Goal: Information Seeking & Learning: Learn about a topic

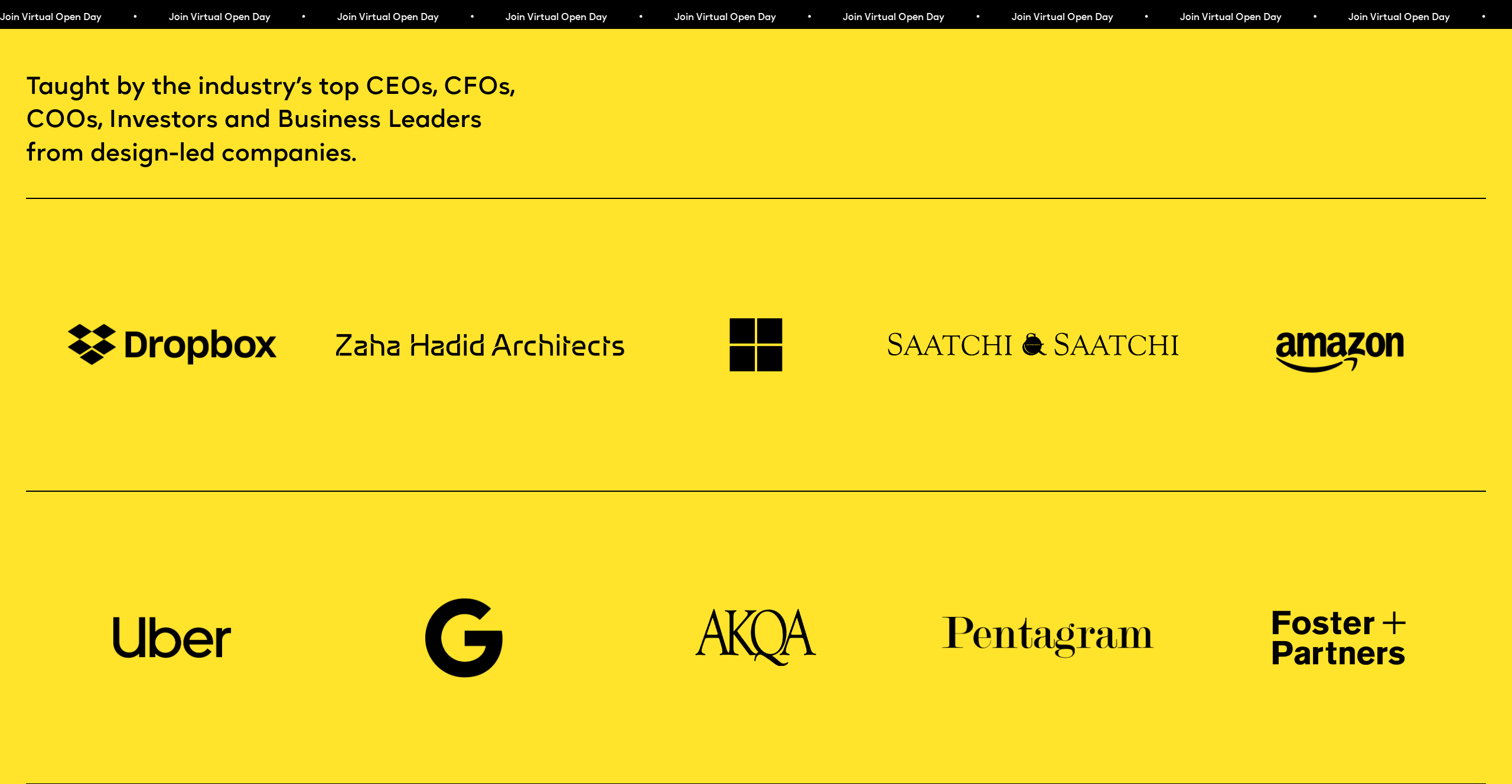
scroll to position [1526, 0]
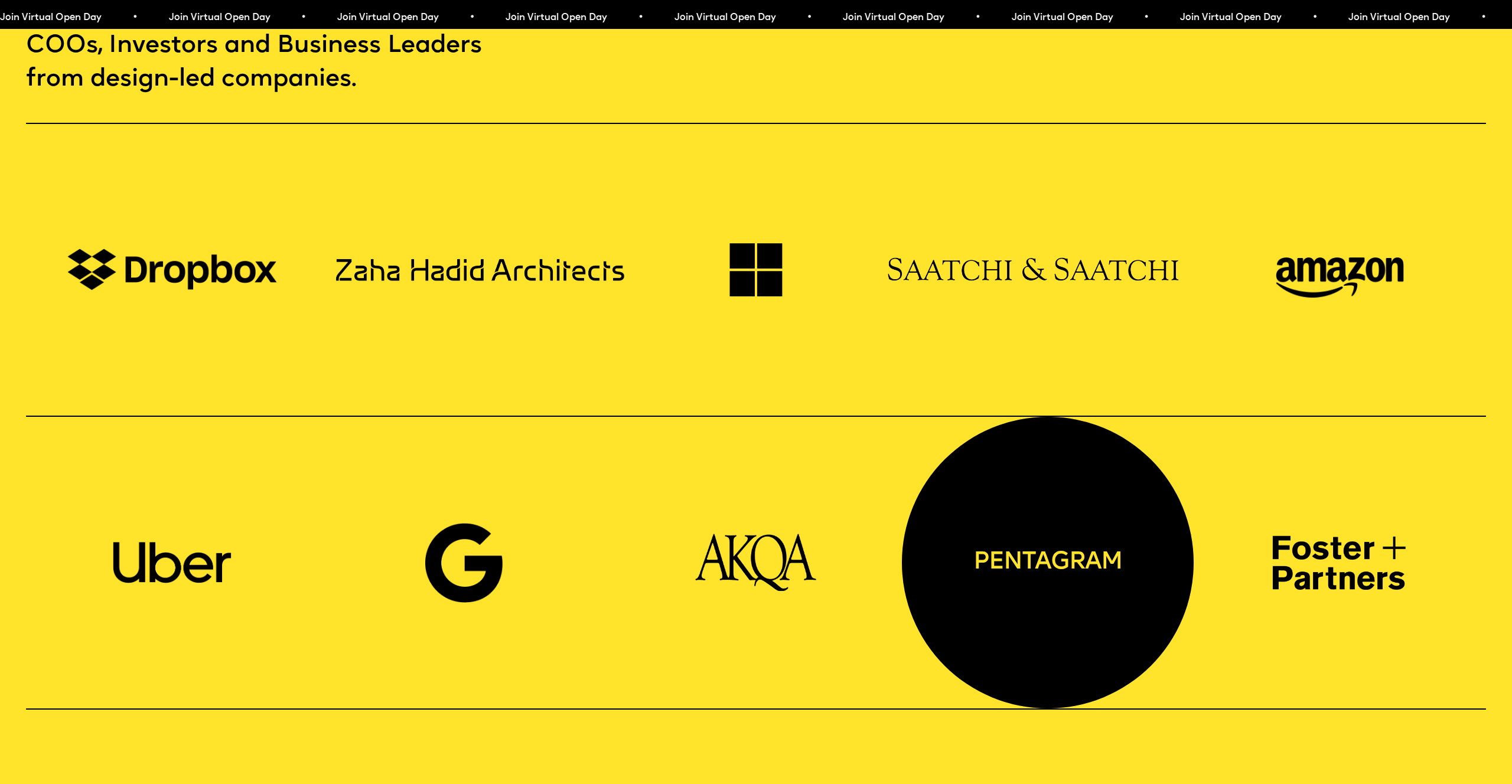
click at [1068, 536] on div "pentagram" at bounding box center [1048, 563] width 292 height 292
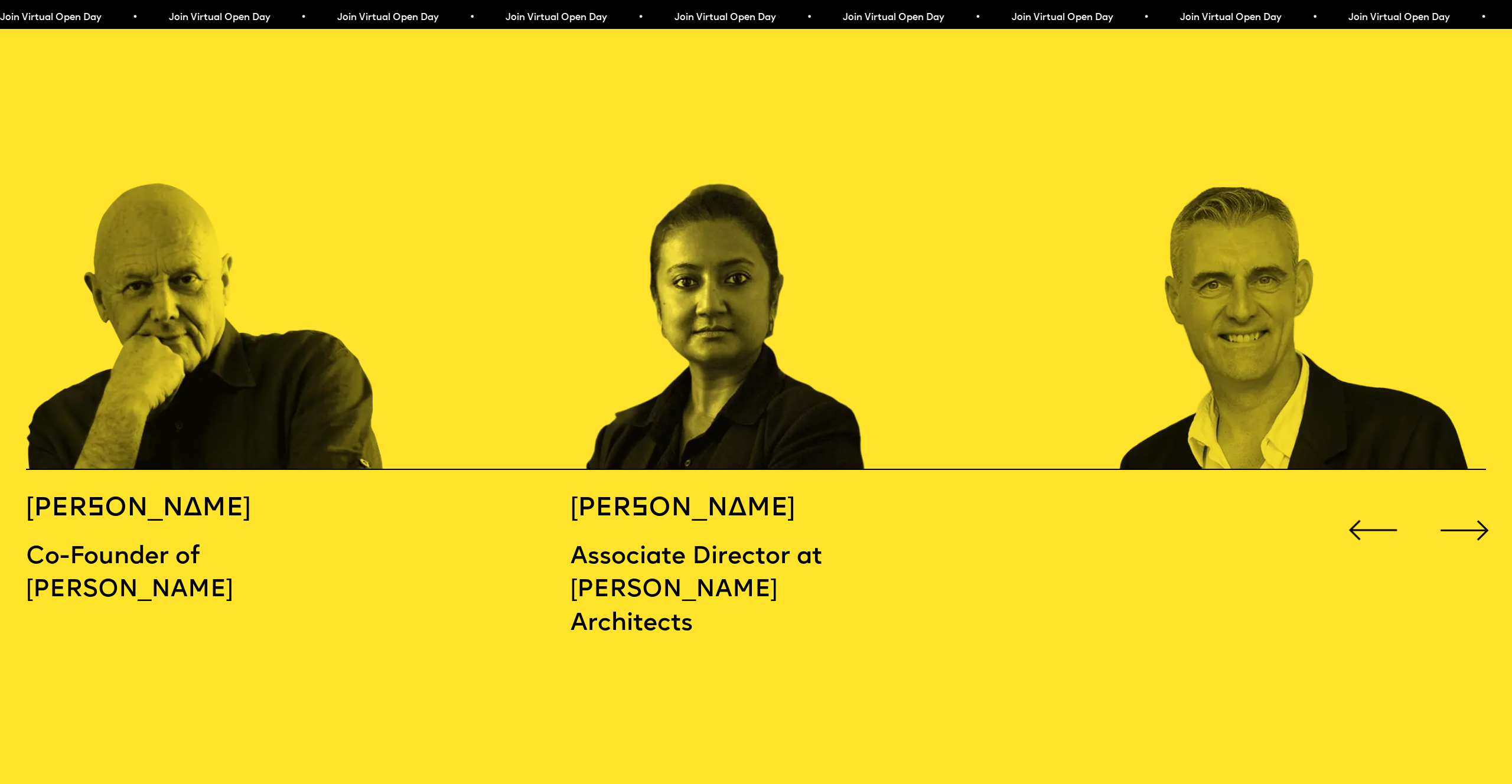
scroll to position [2330, 0]
click at [1454, 501] on div "Next slide" at bounding box center [1465, 530] width 60 height 60
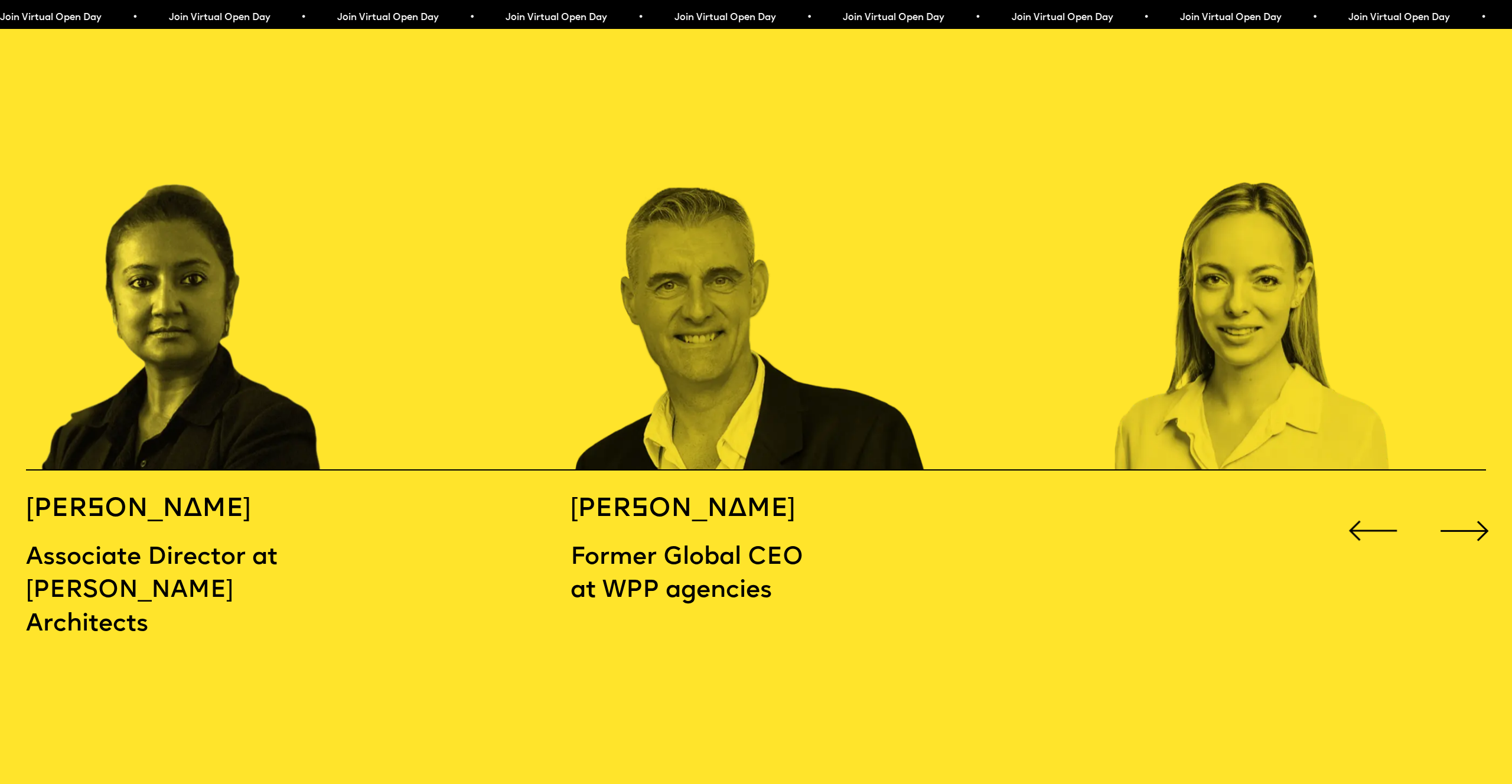
click at [1454, 501] on div "Next slide" at bounding box center [1465, 530] width 60 height 60
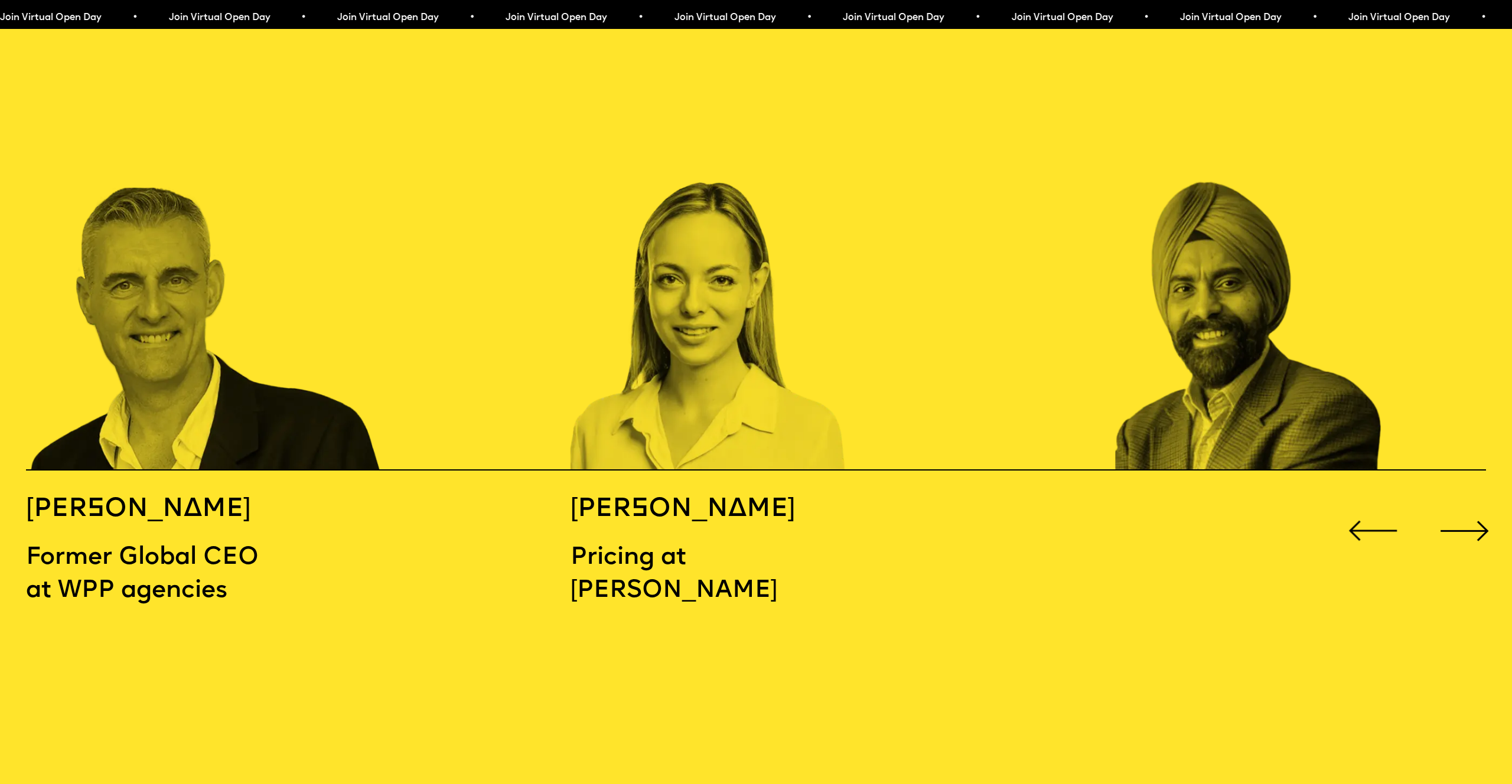
click at [1454, 501] on div "Next slide" at bounding box center [1465, 530] width 60 height 60
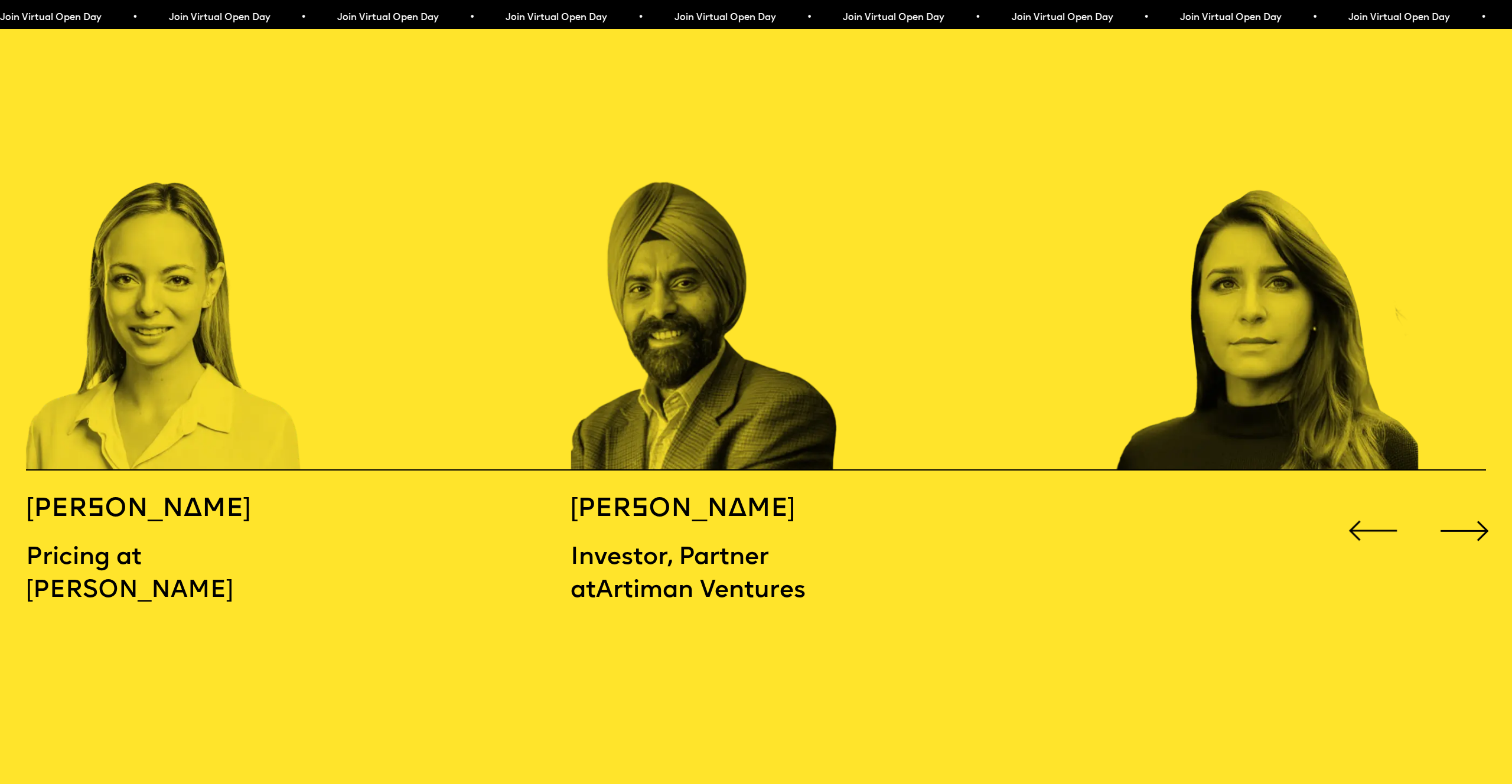
click at [1454, 501] on div "Next slide" at bounding box center [1465, 530] width 60 height 60
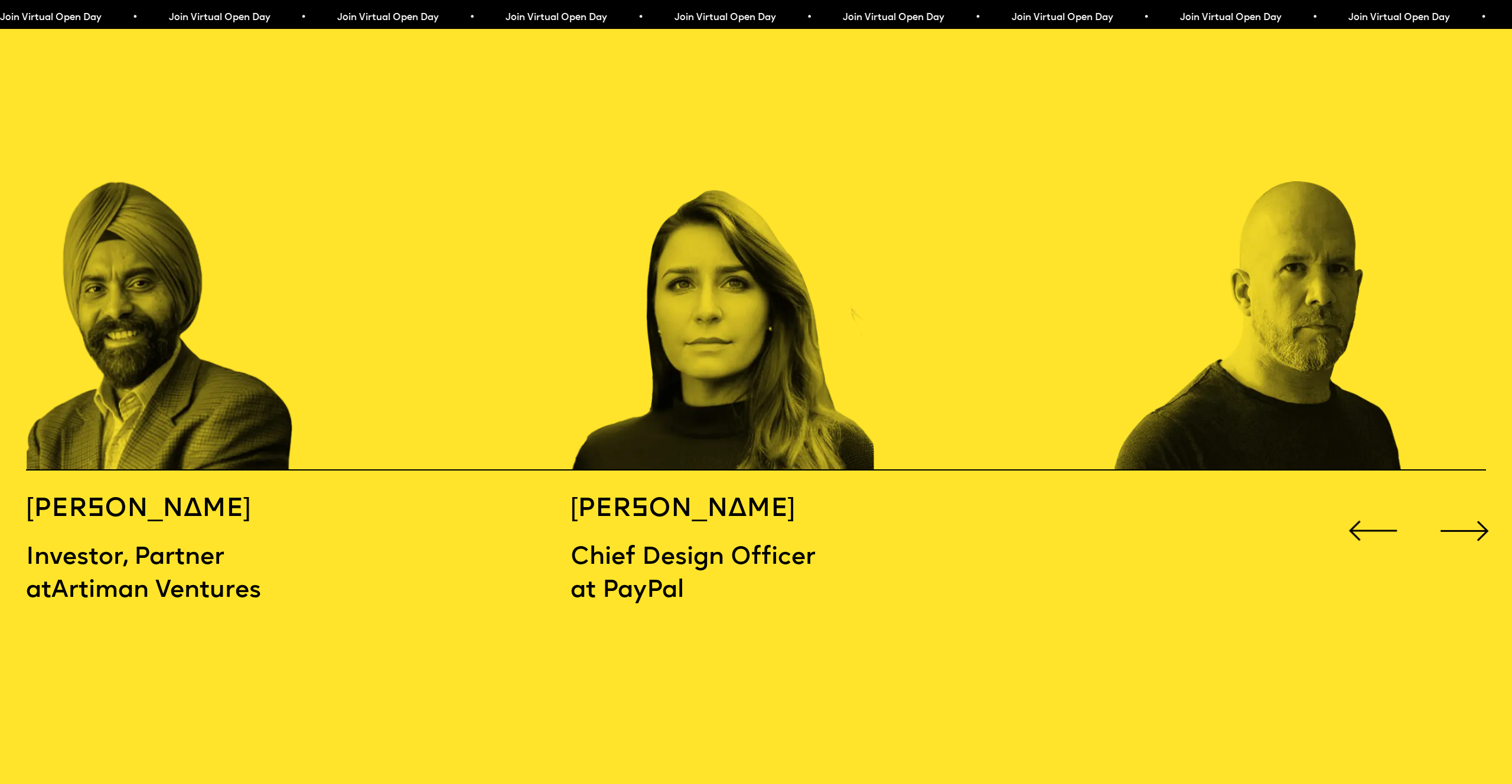
click at [1454, 501] on div "Next slide" at bounding box center [1465, 530] width 60 height 60
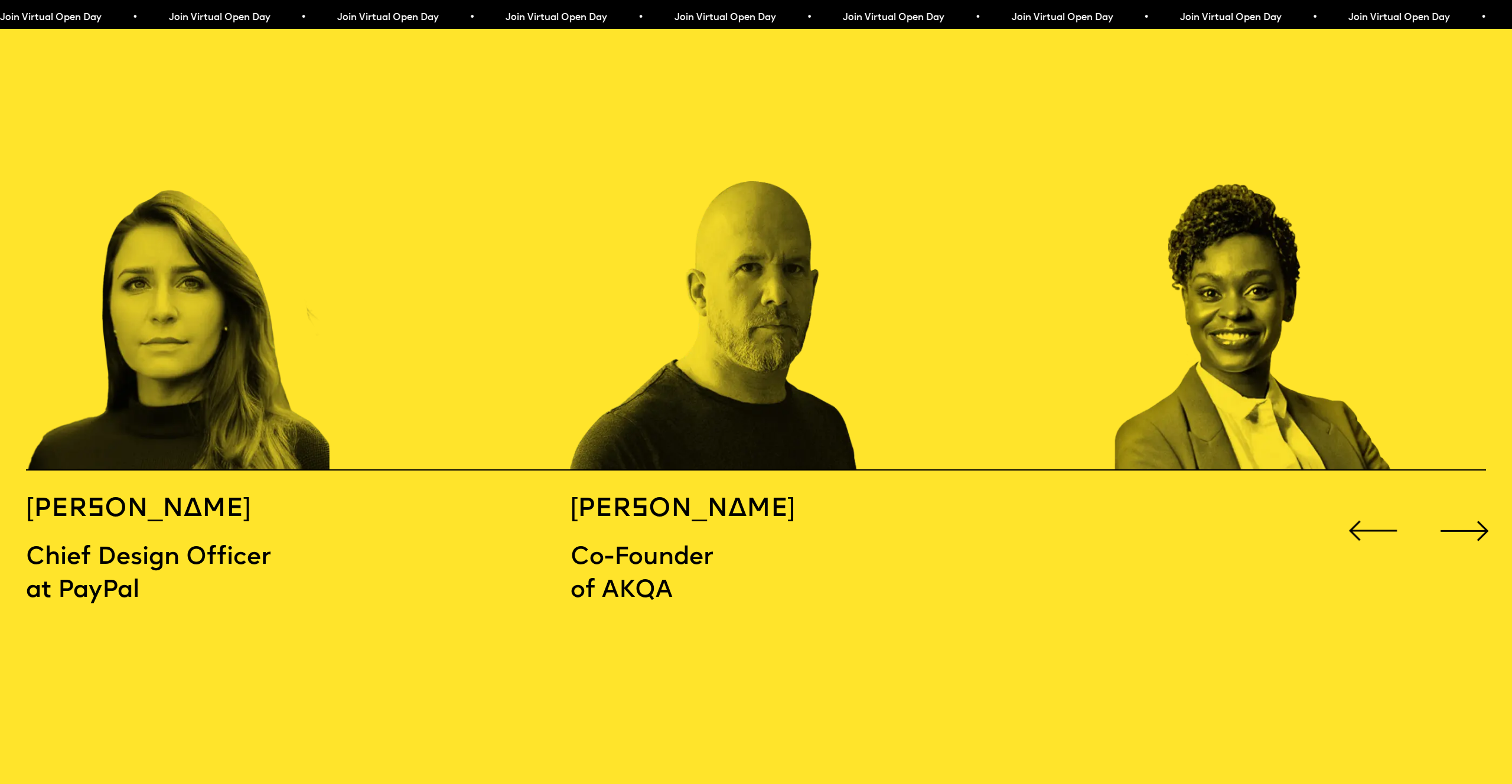
click at [1454, 501] on div "Next slide" at bounding box center [1465, 530] width 60 height 60
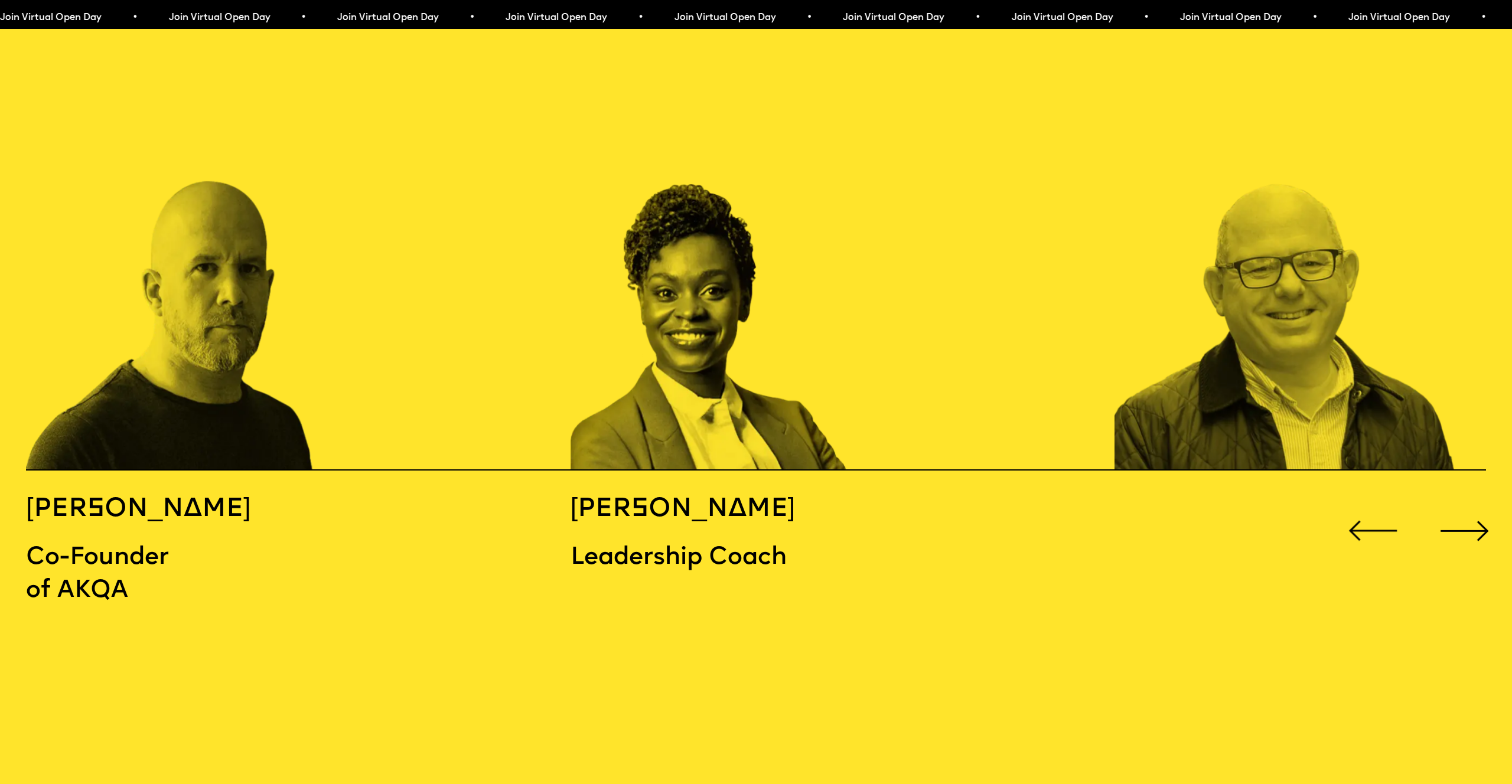
click at [1454, 501] on div "Next slide" at bounding box center [1465, 530] width 60 height 60
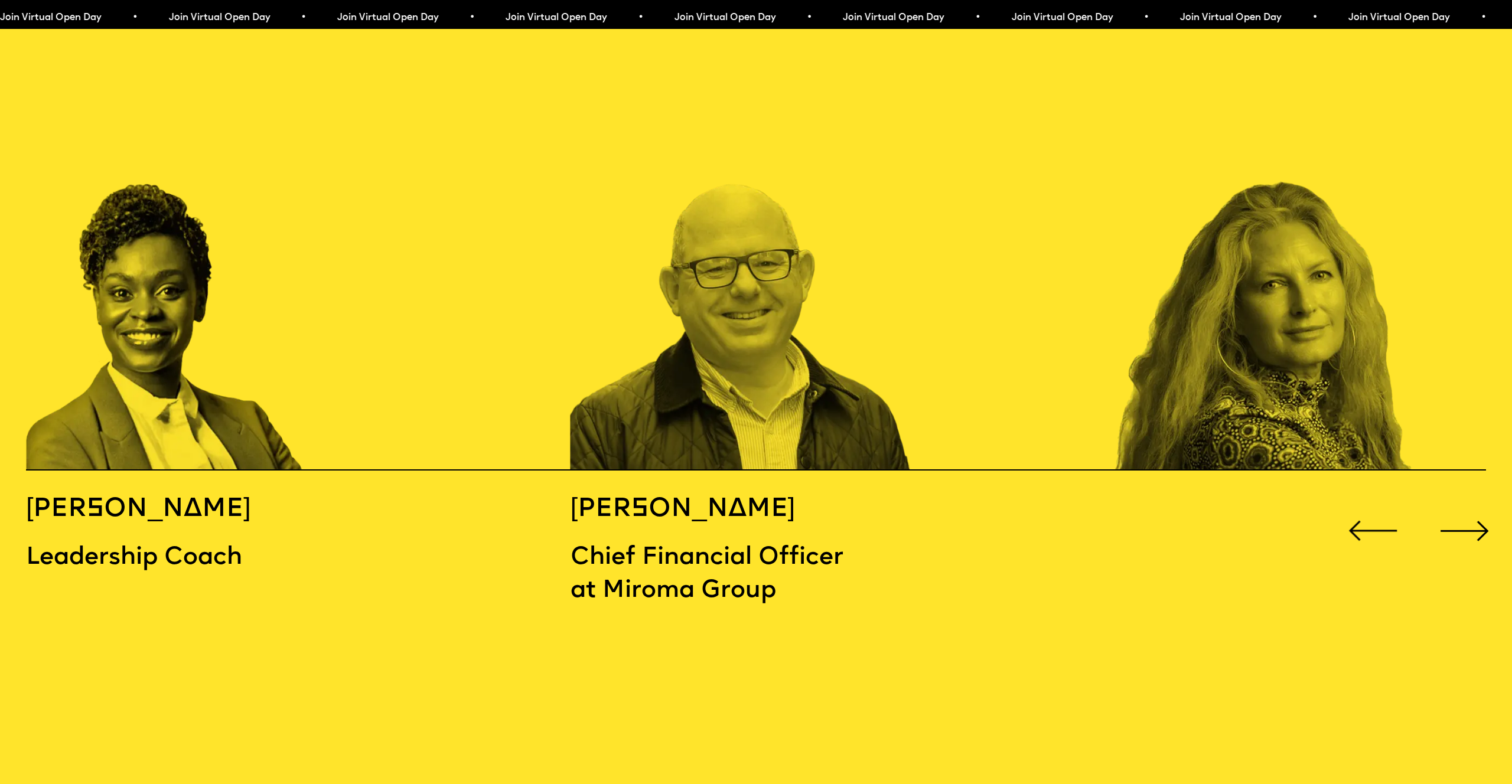
click at [1454, 501] on div "Next slide" at bounding box center [1465, 530] width 60 height 60
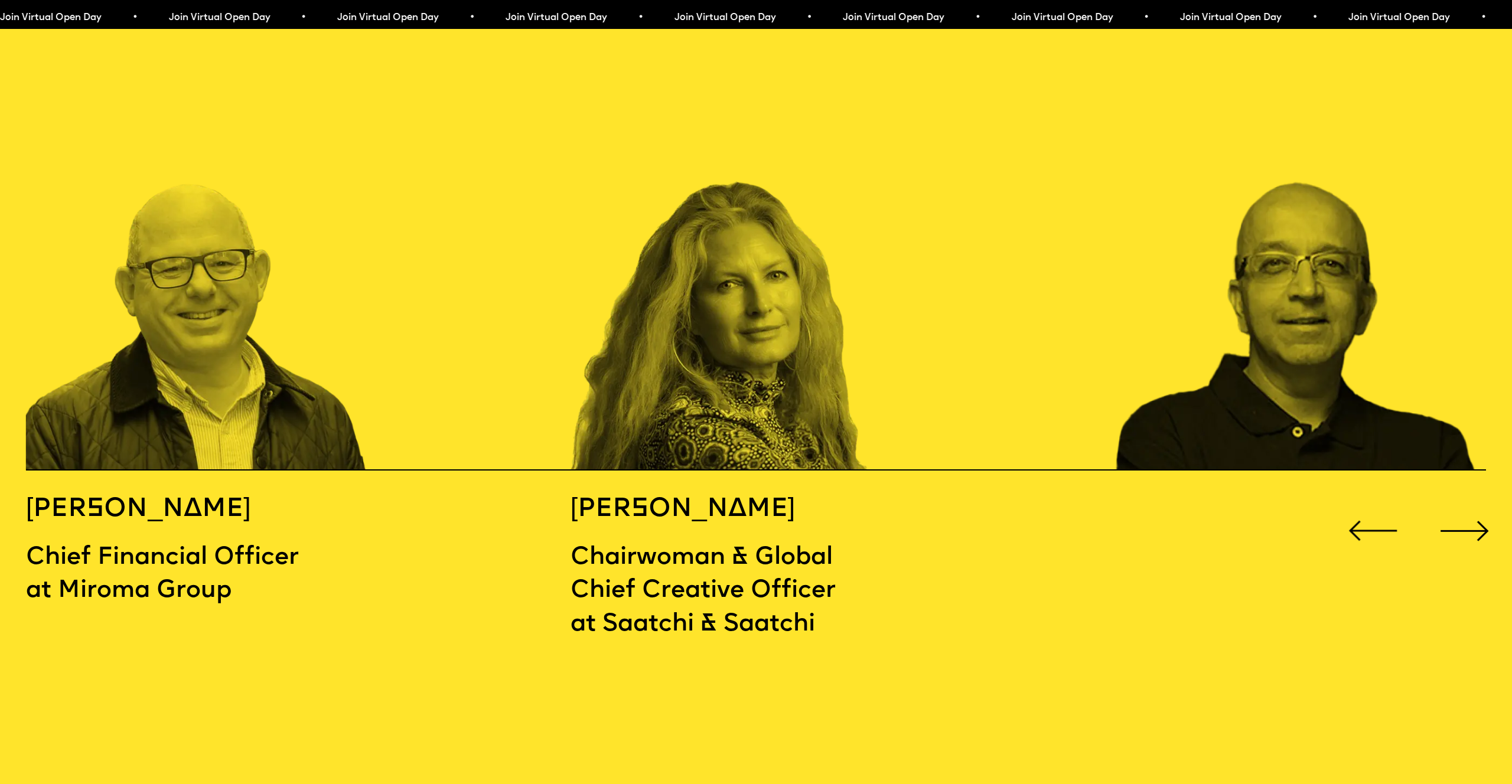
click at [1454, 501] on div "Next slide" at bounding box center [1465, 530] width 60 height 60
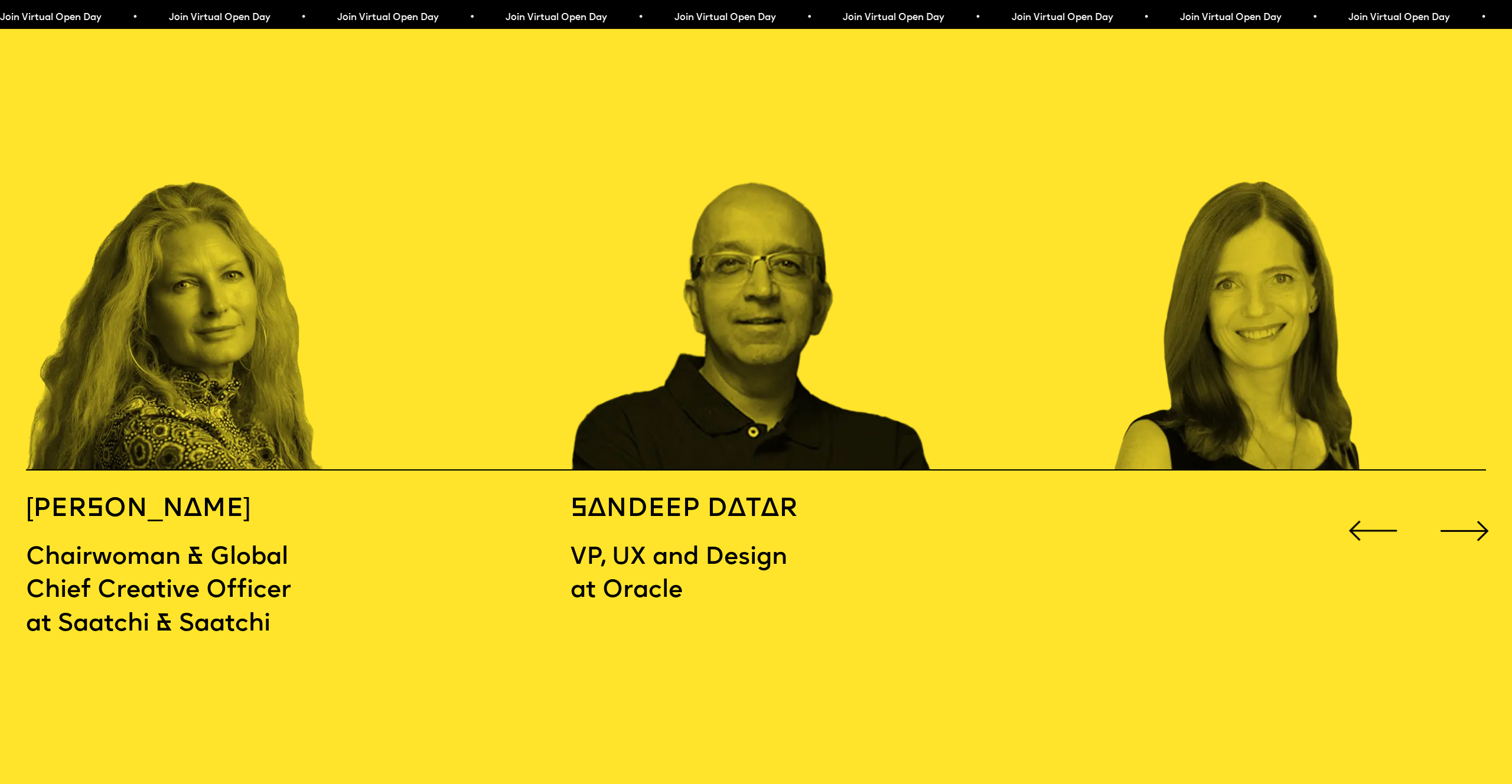
click at [1454, 501] on div "Next slide" at bounding box center [1465, 530] width 60 height 60
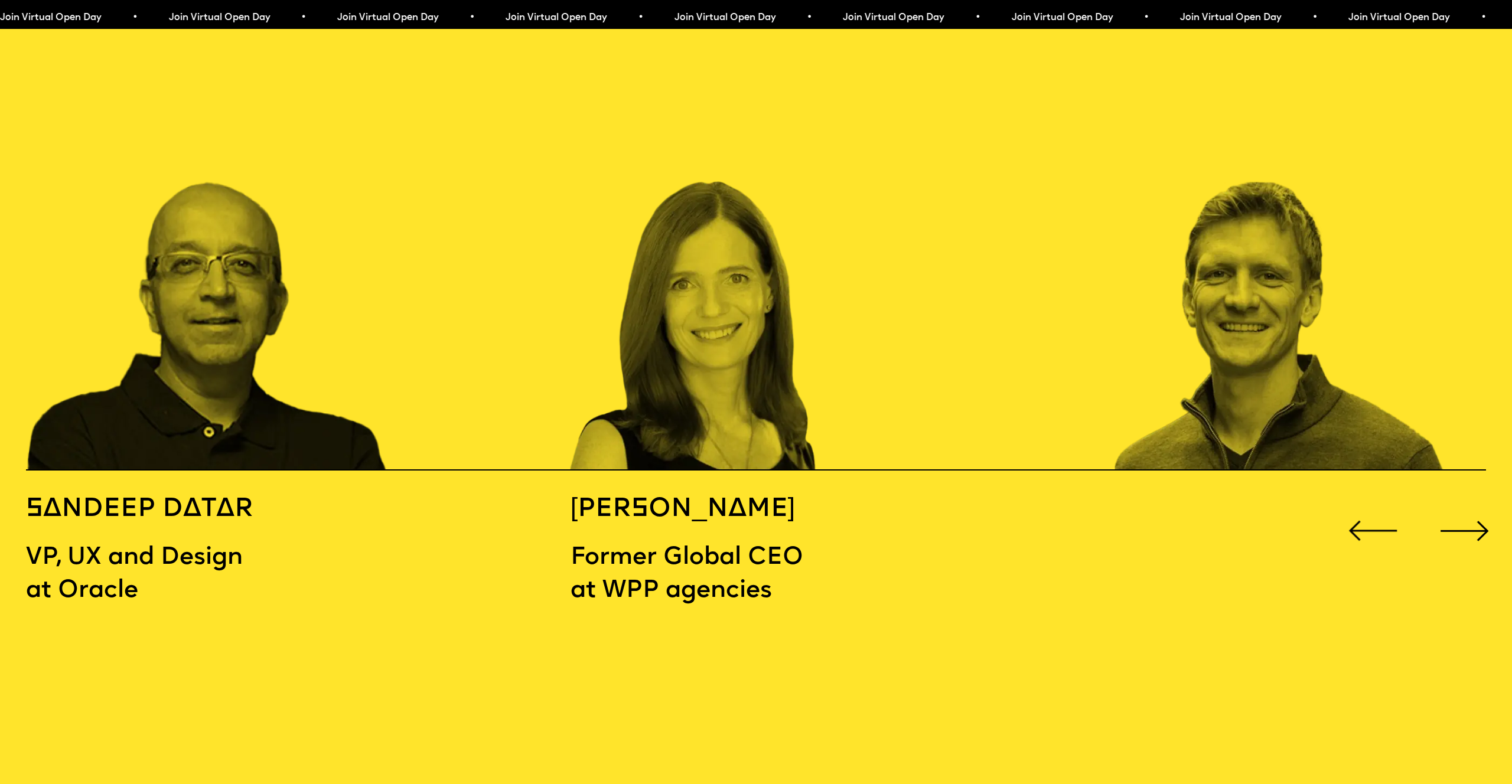
click at [1454, 501] on div "Next slide" at bounding box center [1465, 530] width 60 height 60
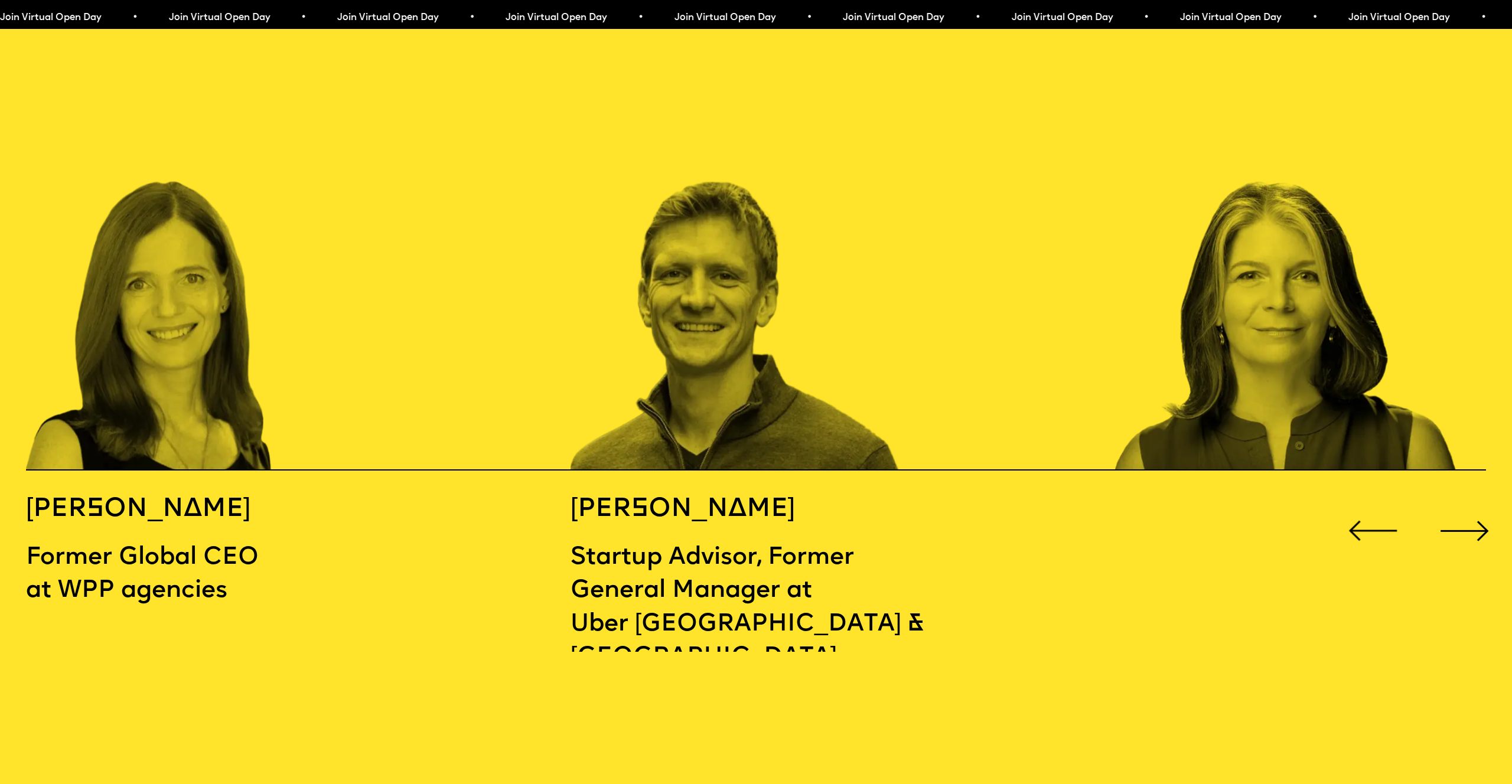
click at [1454, 501] on div "Next slide" at bounding box center [1465, 530] width 60 height 60
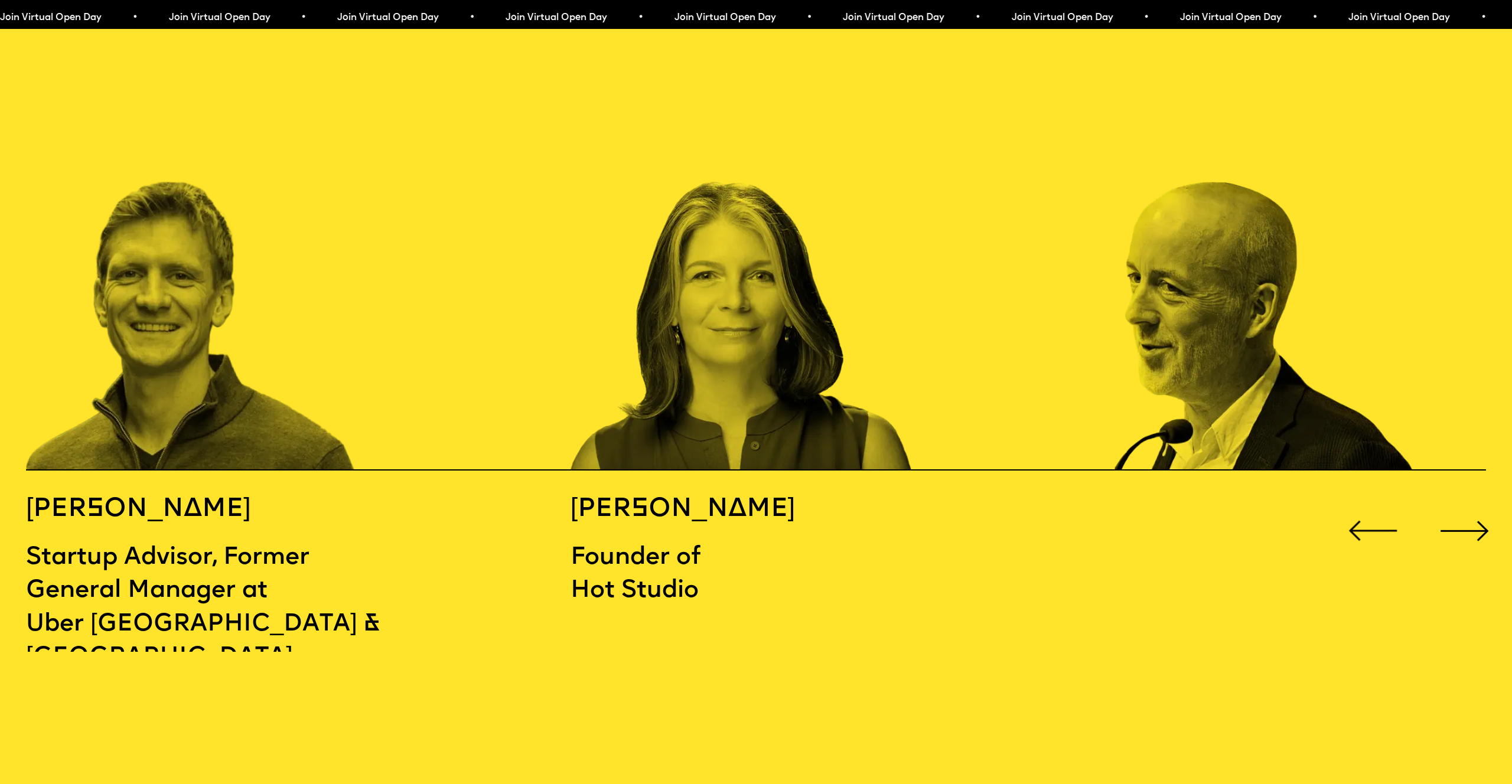
click at [1442, 501] on div "Next slide" at bounding box center [1465, 530] width 60 height 60
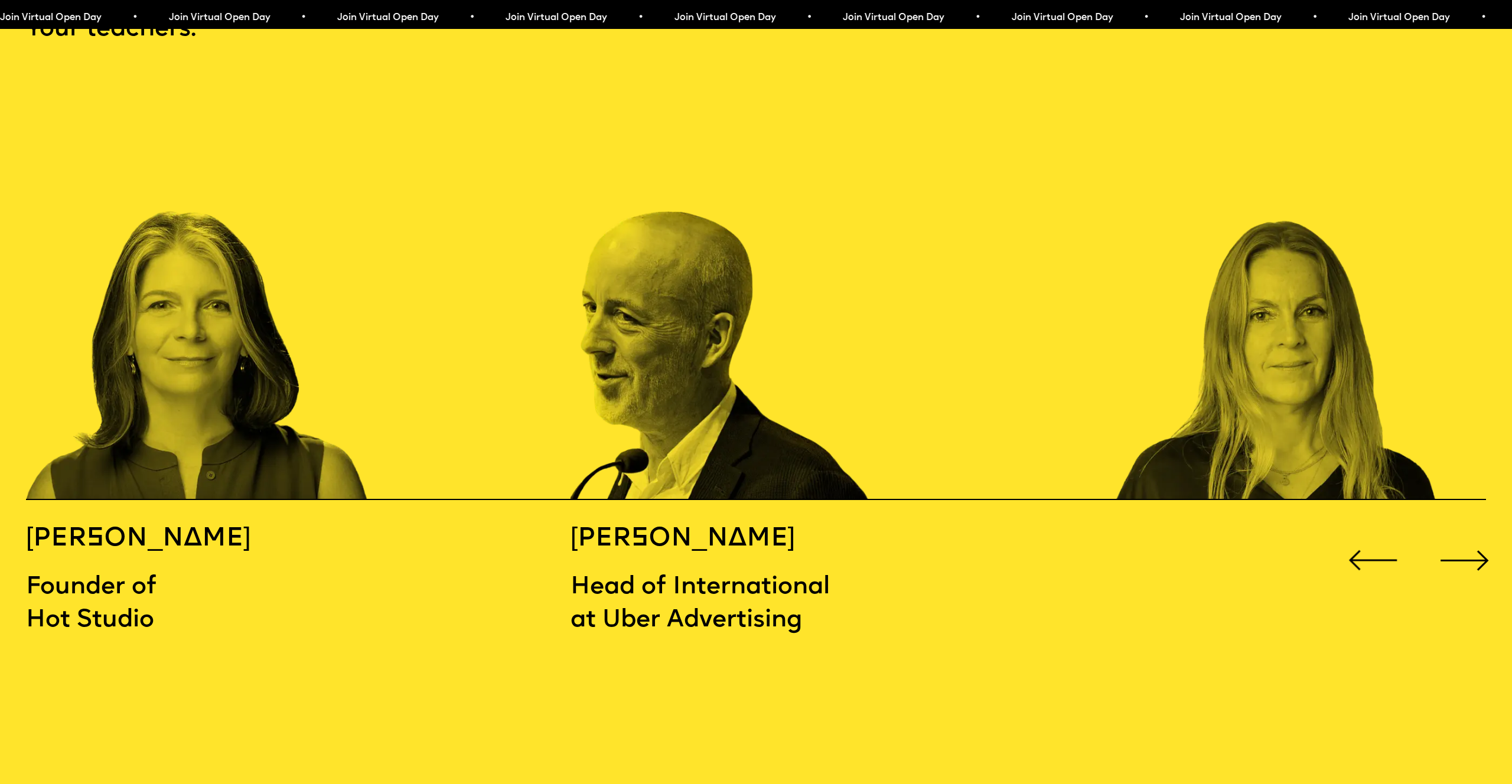
scroll to position [2302, 0]
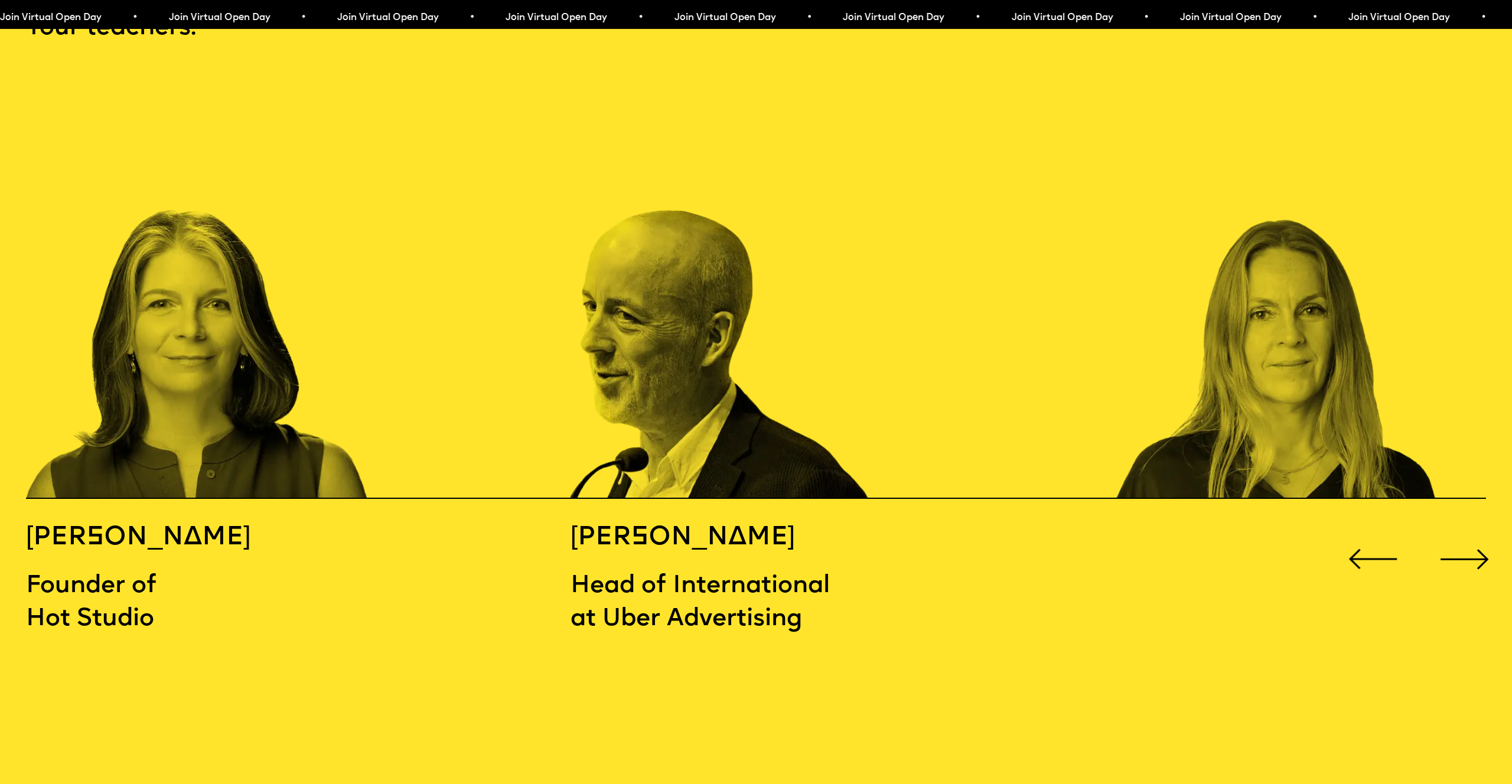
click at [1466, 530] on div "Next slide" at bounding box center [1465, 559] width 60 height 60
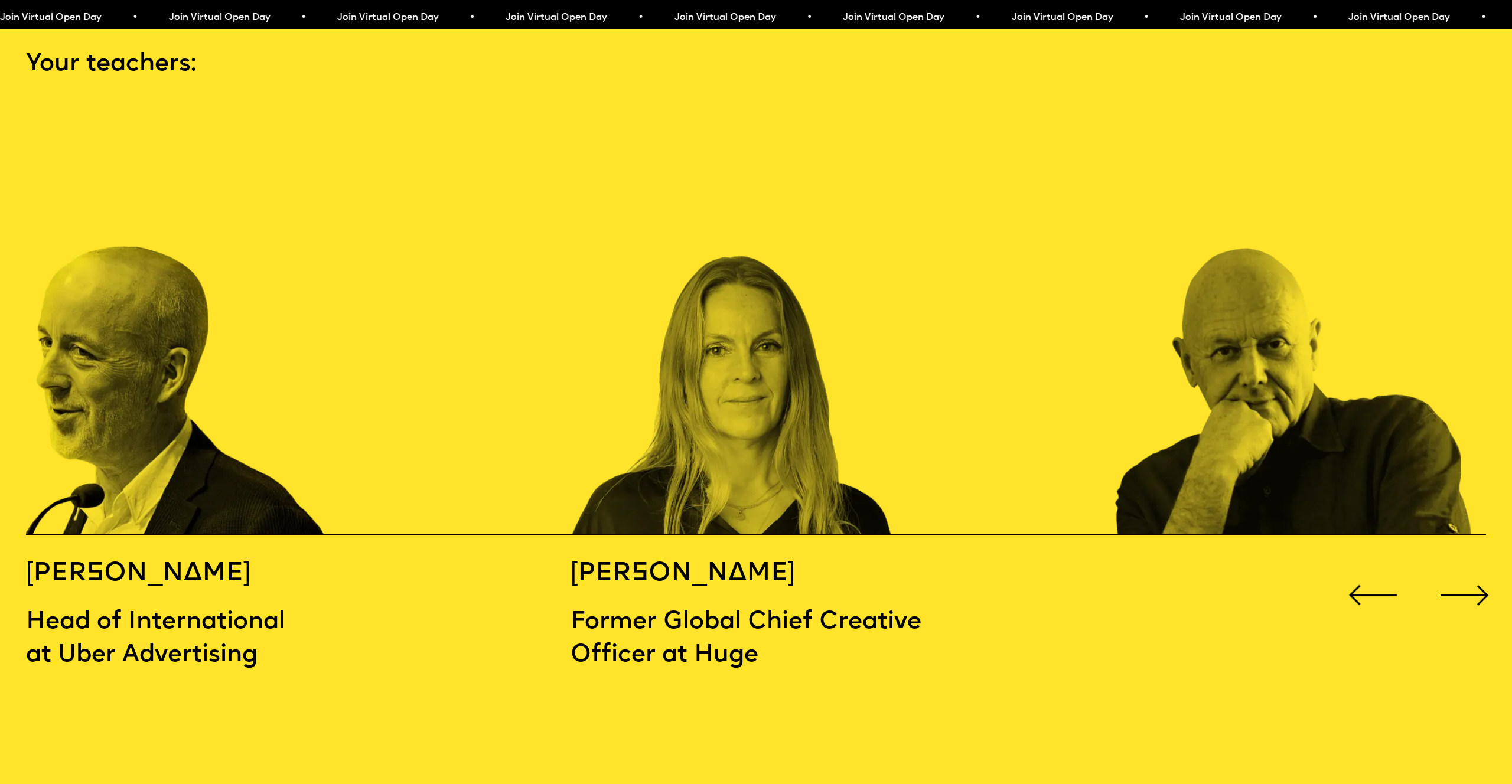
scroll to position [2384, 0]
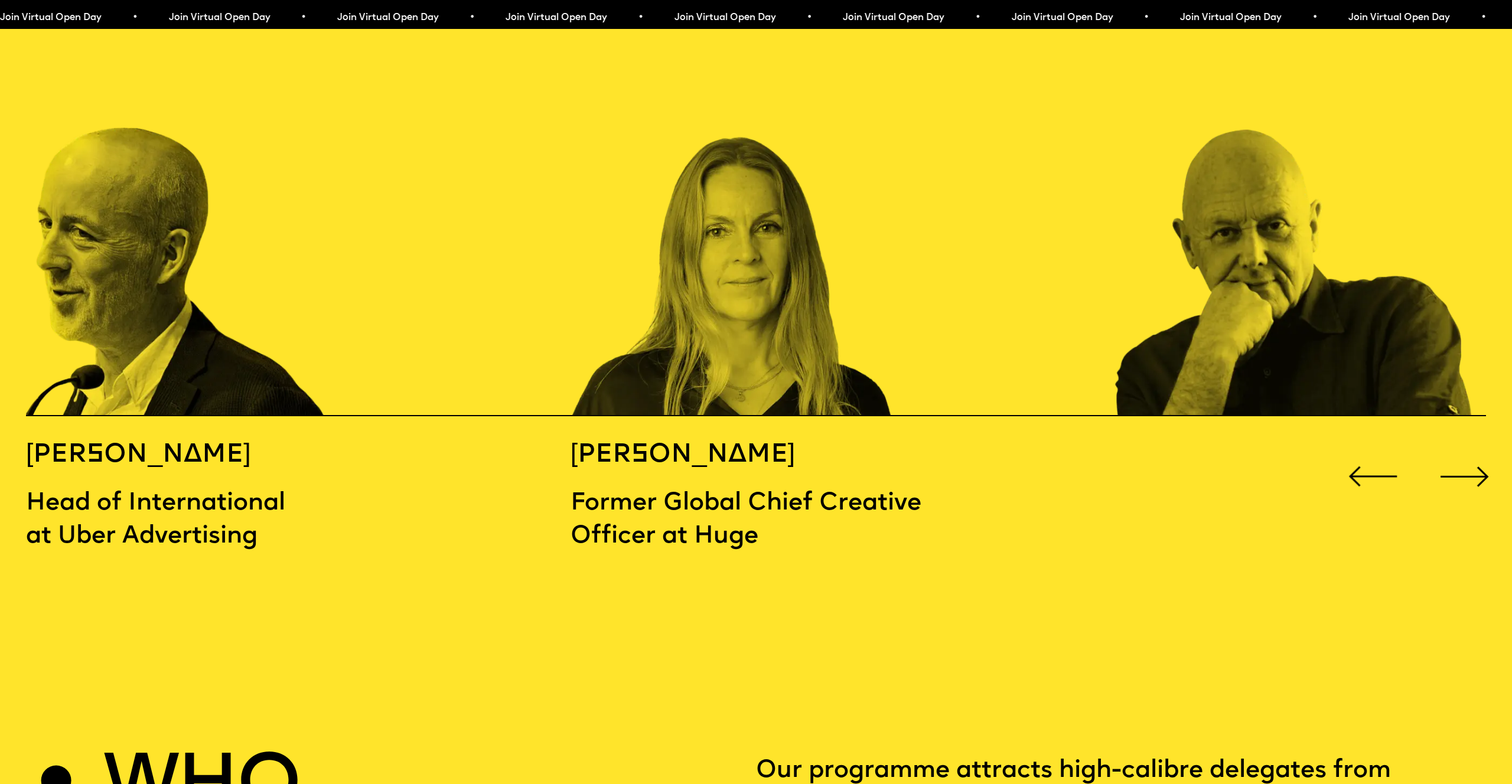
click at [1471, 446] on div "Next slide" at bounding box center [1465, 476] width 60 height 60
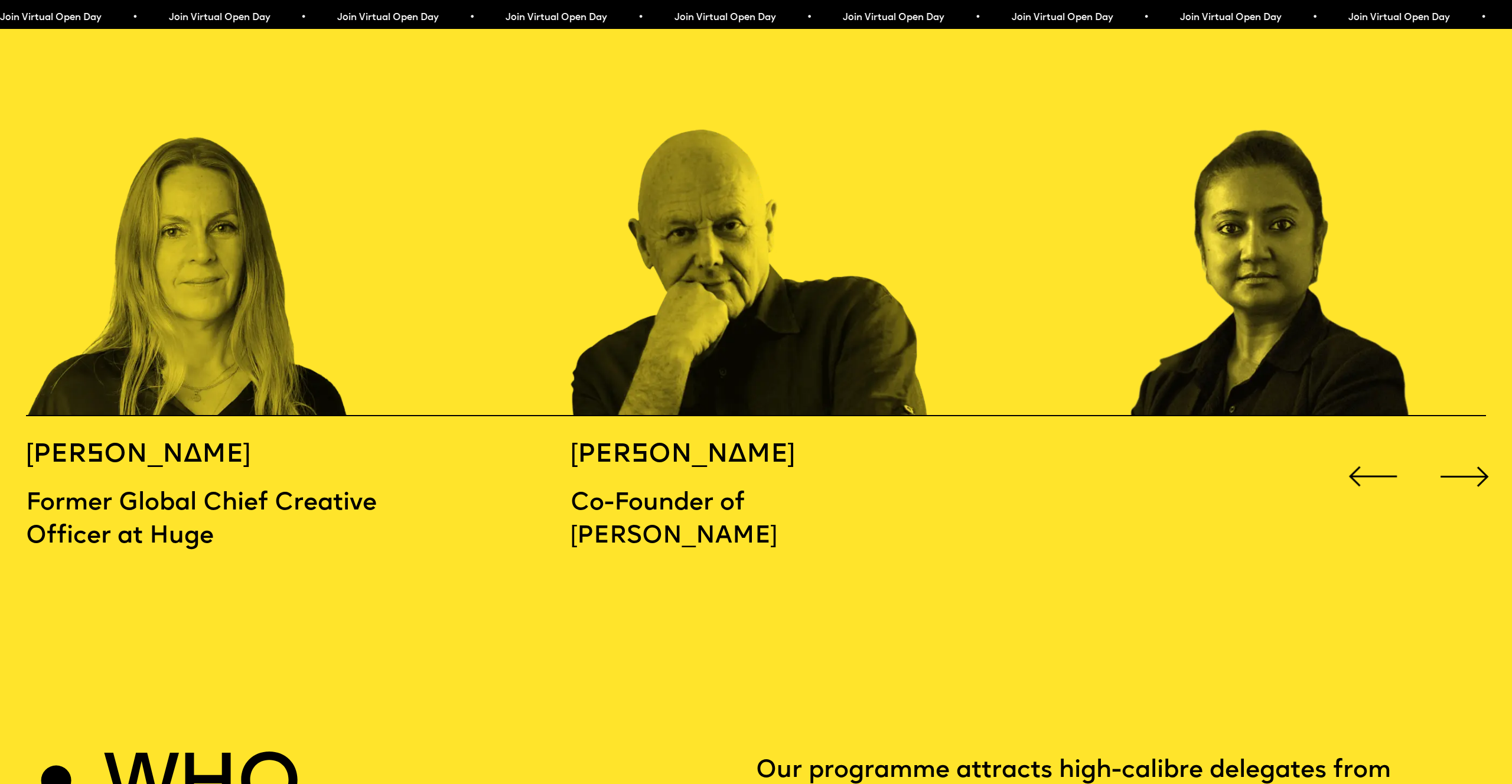
click at [1466, 446] on div "Next slide" at bounding box center [1465, 476] width 60 height 60
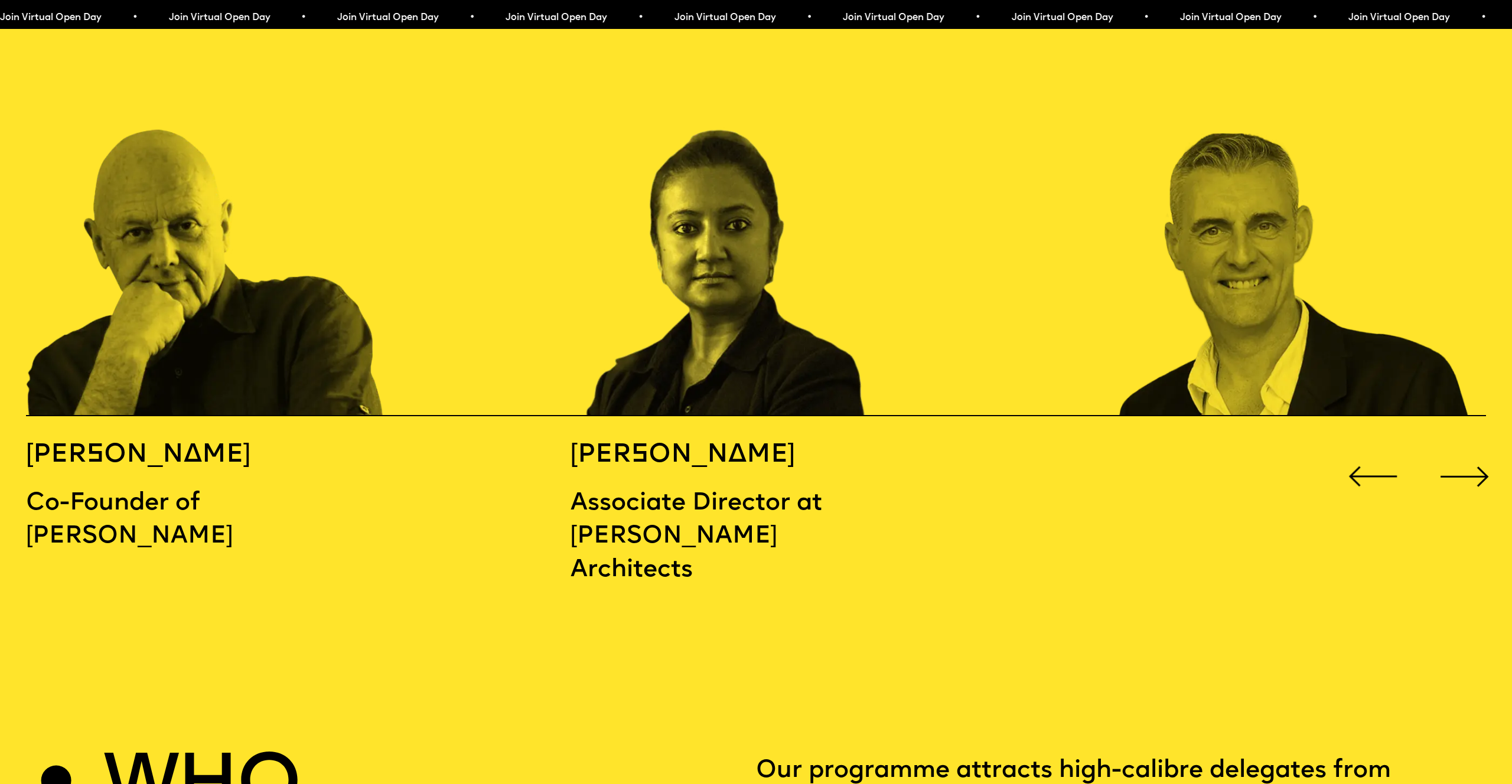
click at [1466, 446] on div "Next slide" at bounding box center [1465, 476] width 60 height 60
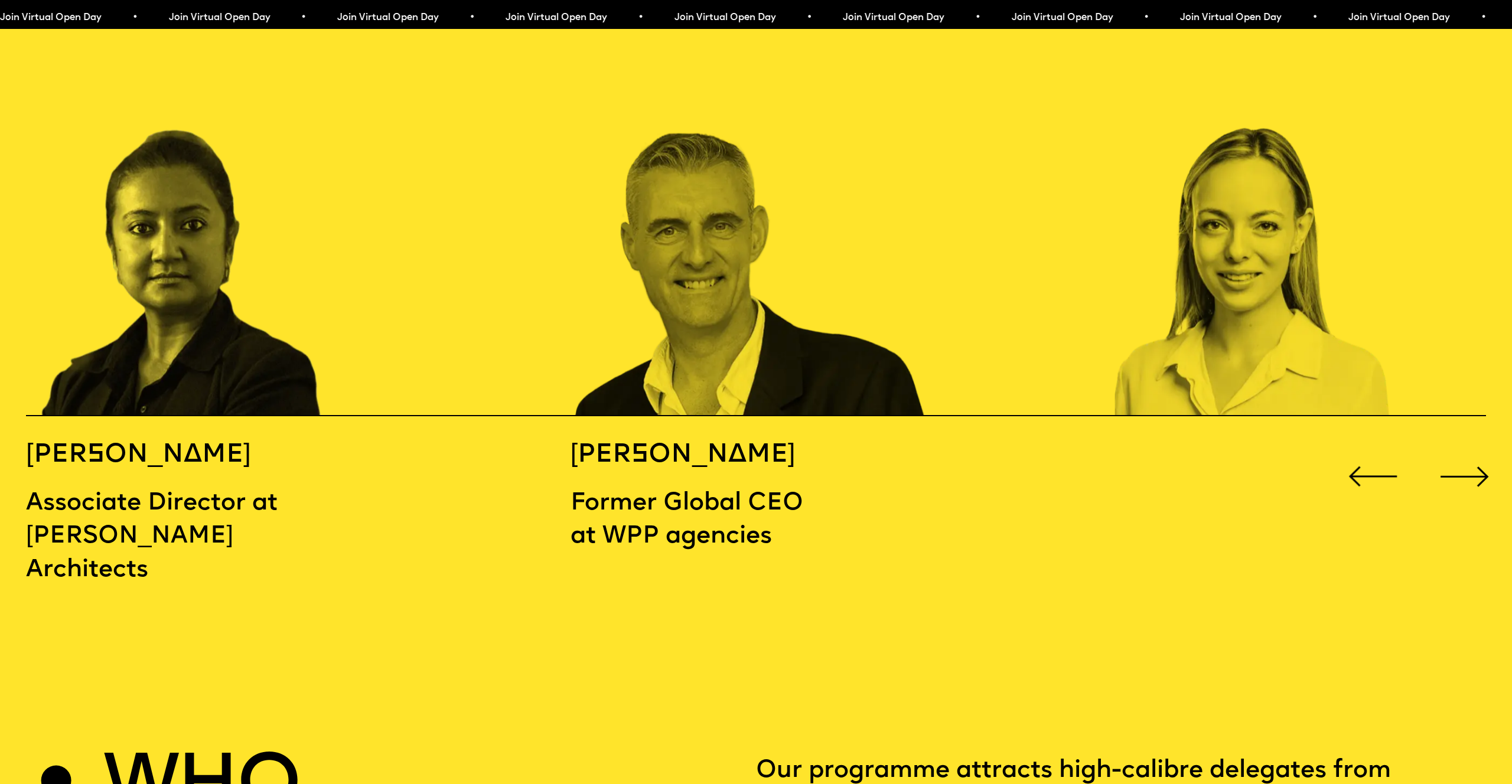
click at [1471, 446] on div "Next slide" at bounding box center [1465, 476] width 60 height 60
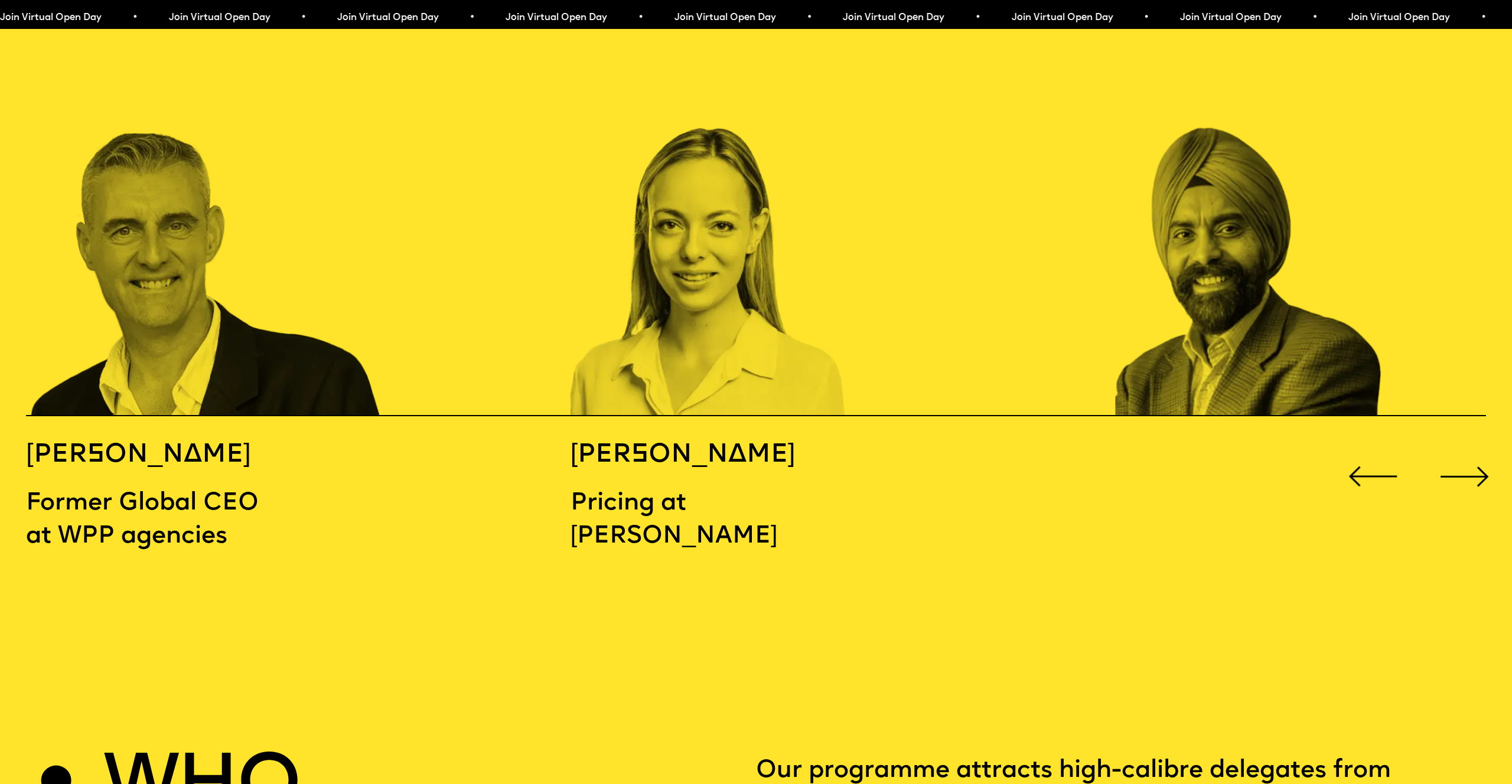
click at [1471, 446] on div "Next slide" at bounding box center [1465, 476] width 60 height 60
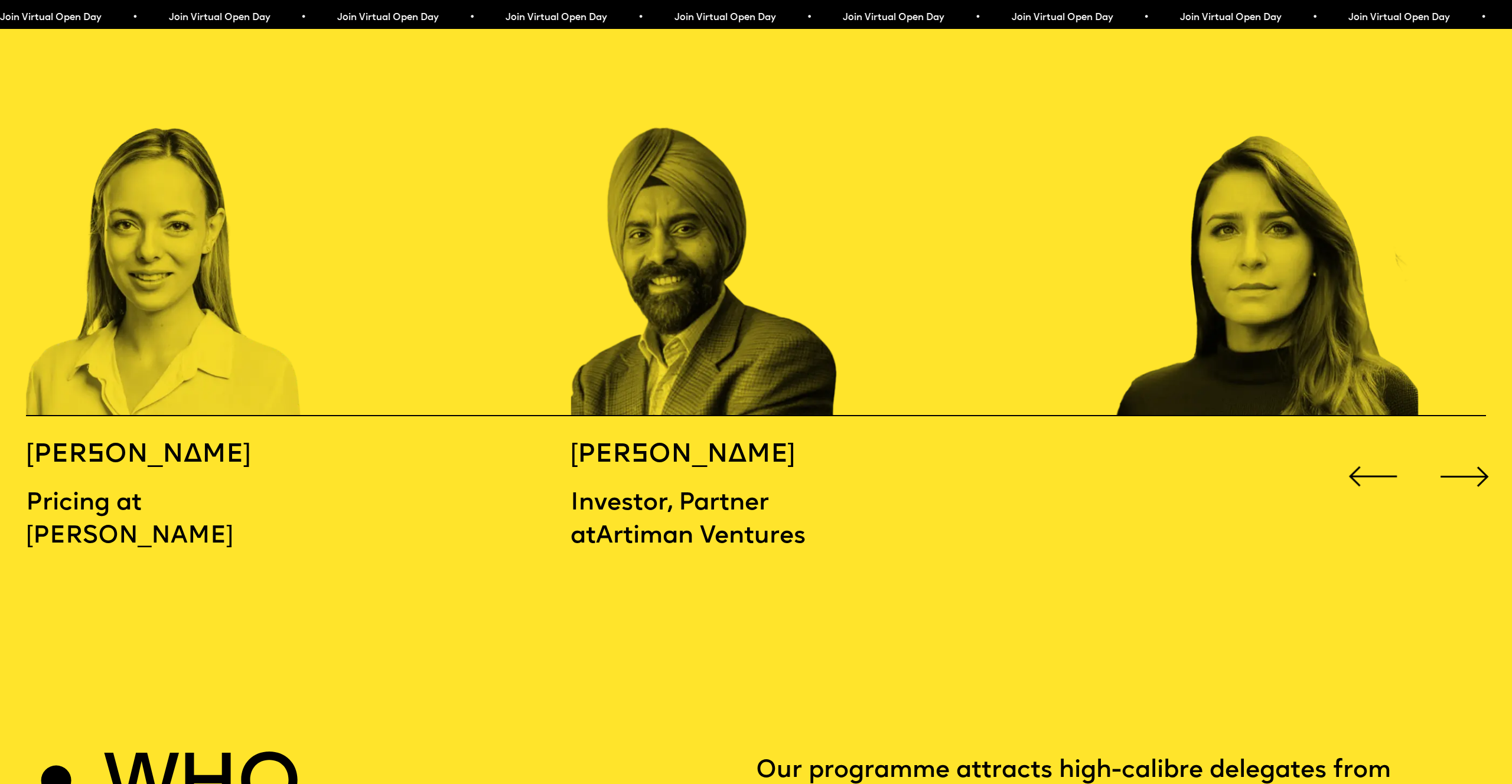
click at [1463, 448] on div "Next slide" at bounding box center [1465, 476] width 60 height 60
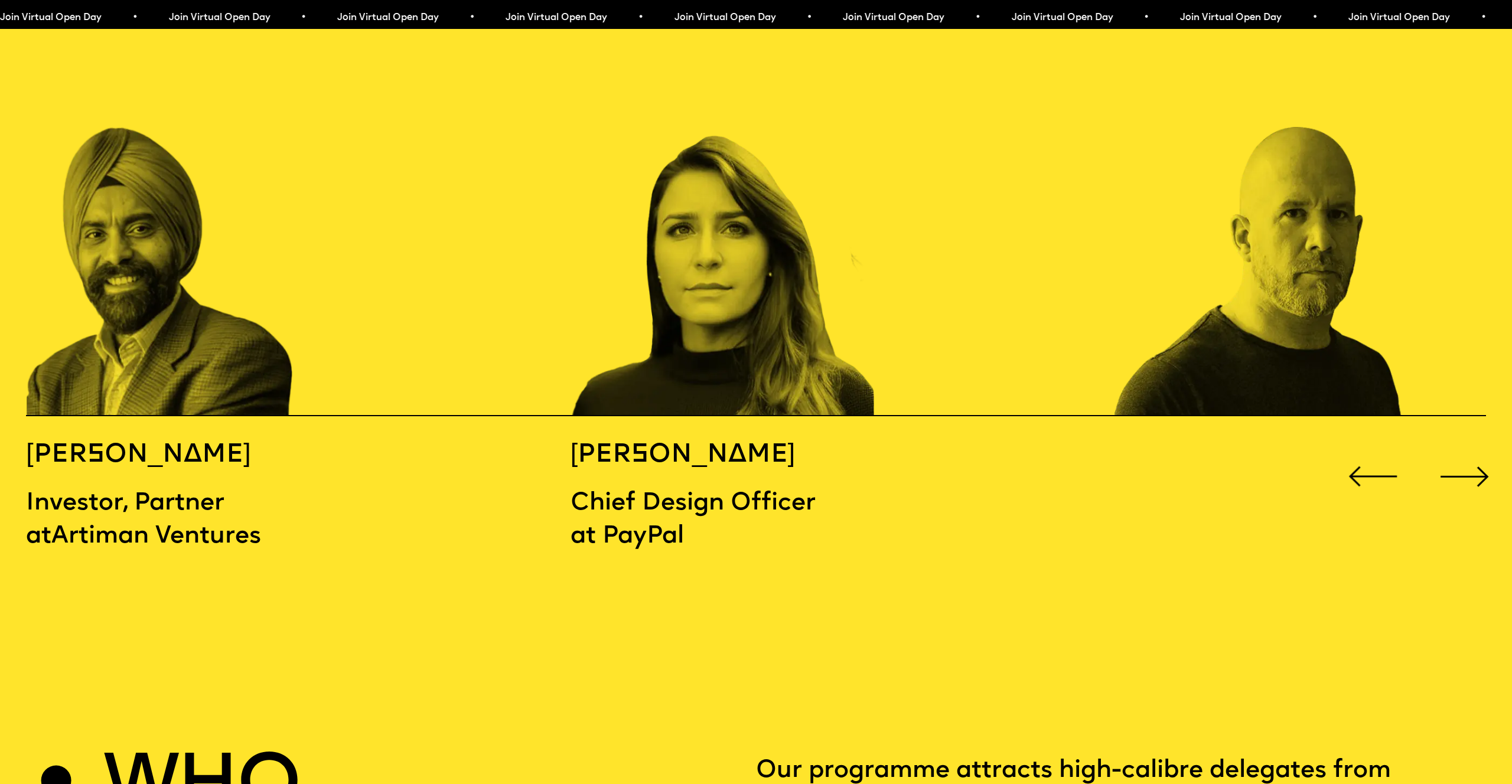
click at [1463, 448] on div "Next slide" at bounding box center [1465, 476] width 60 height 60
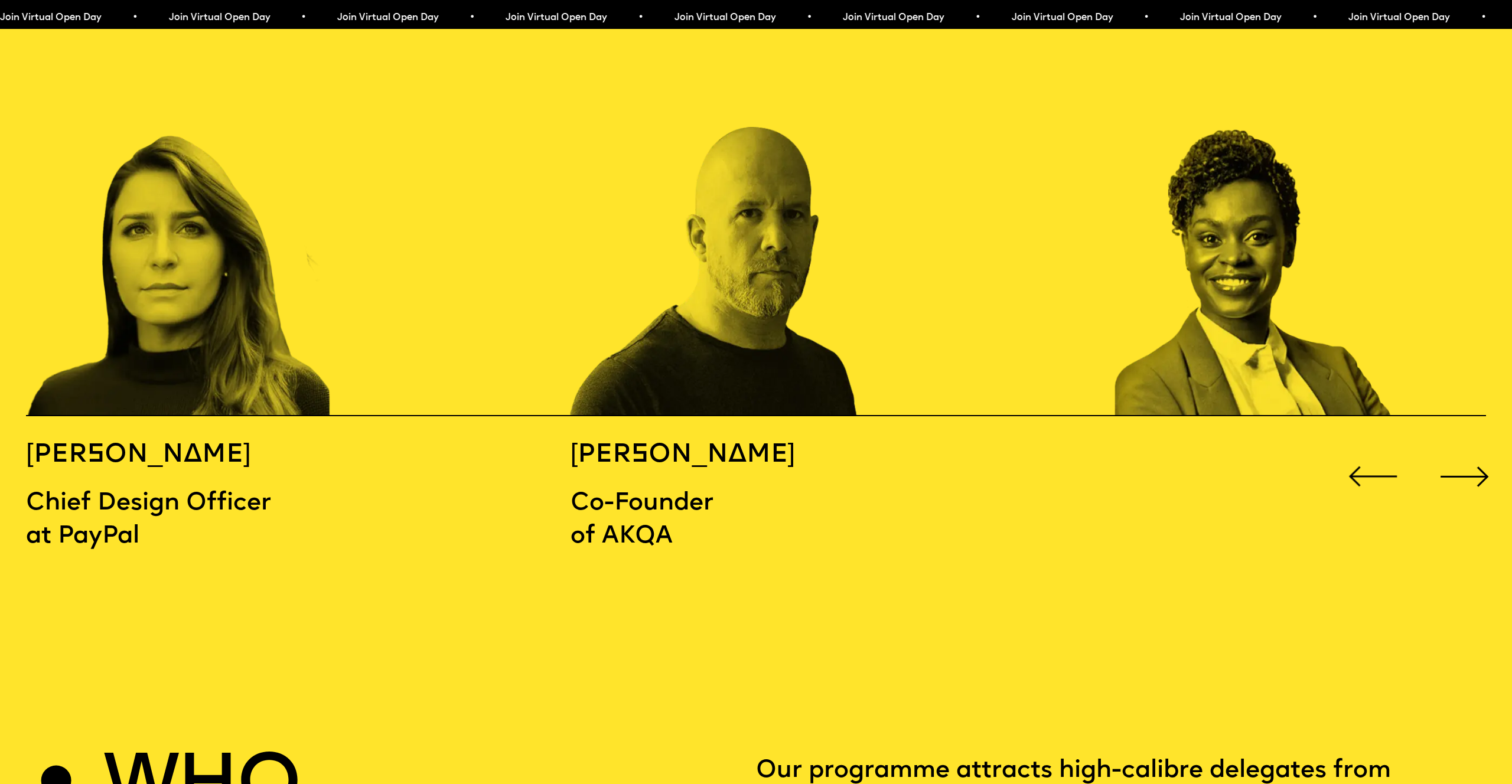
click at [1463, 448] on div "Next slide" at bounding box center [1465, 476] width 60 height 60
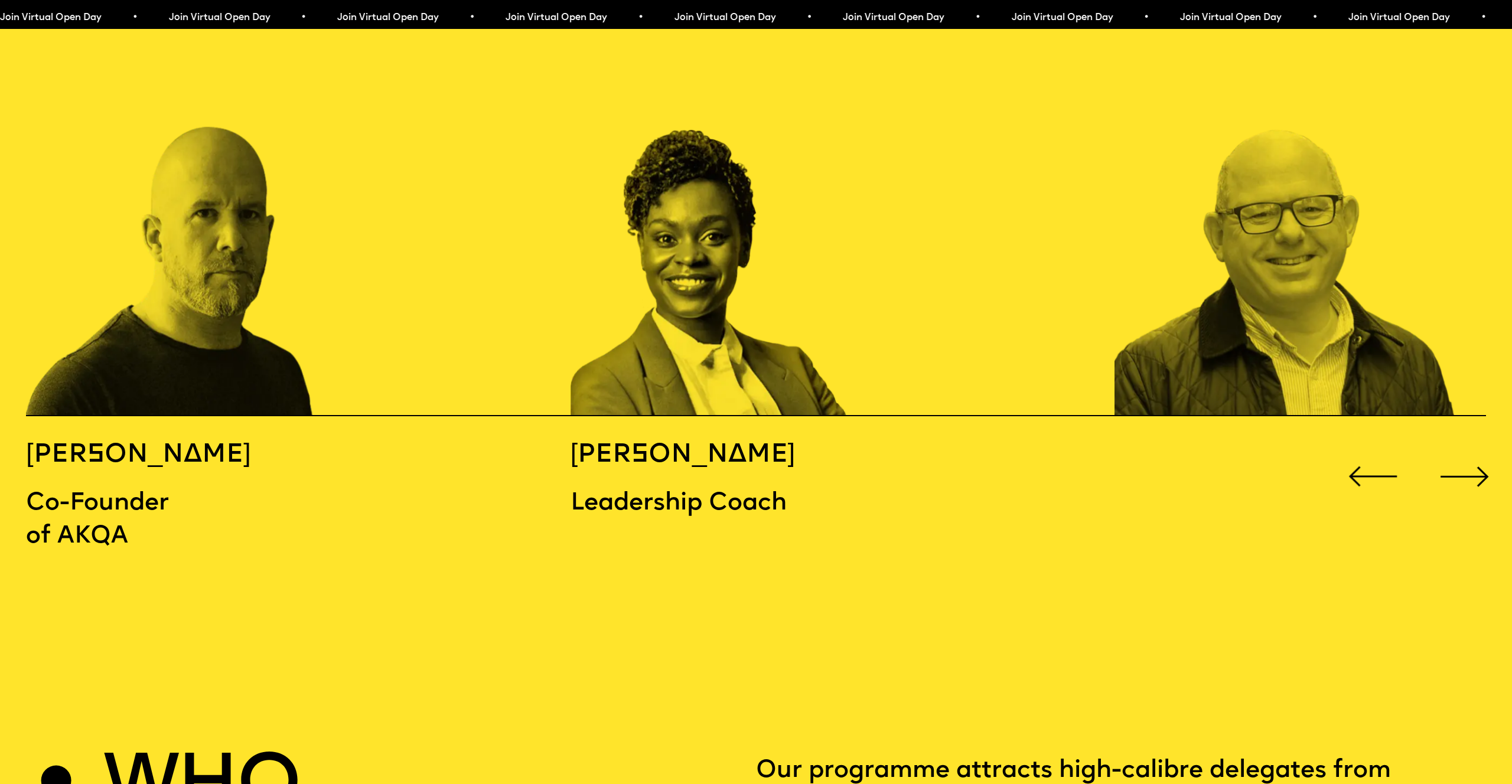
click at [1463, 448] on div "Next slide" at bounding box center [1465, 476] width 60 height 60
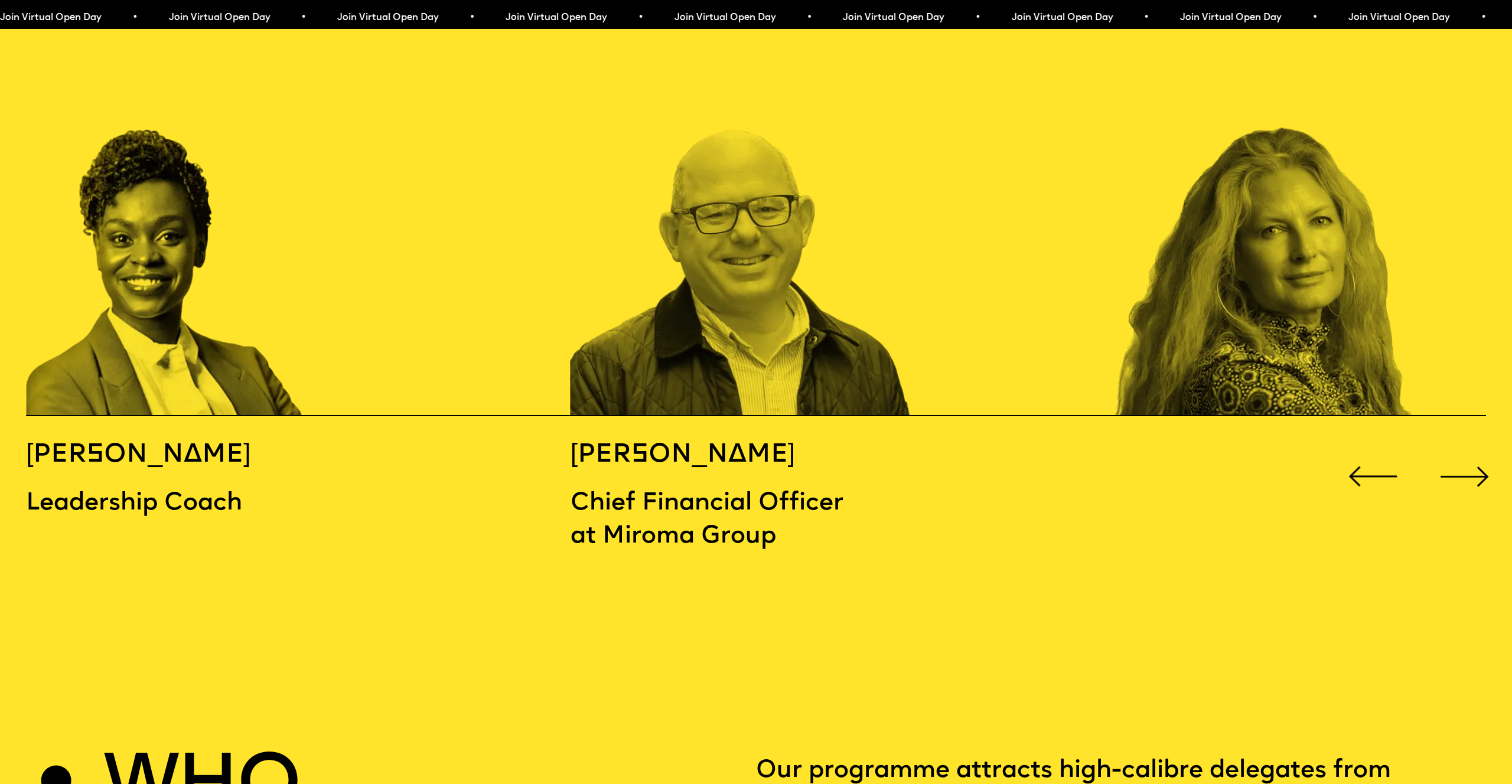
click at [1463, 448] on div "Next slide" at bounding box center [1465, 476] width 60 height 60
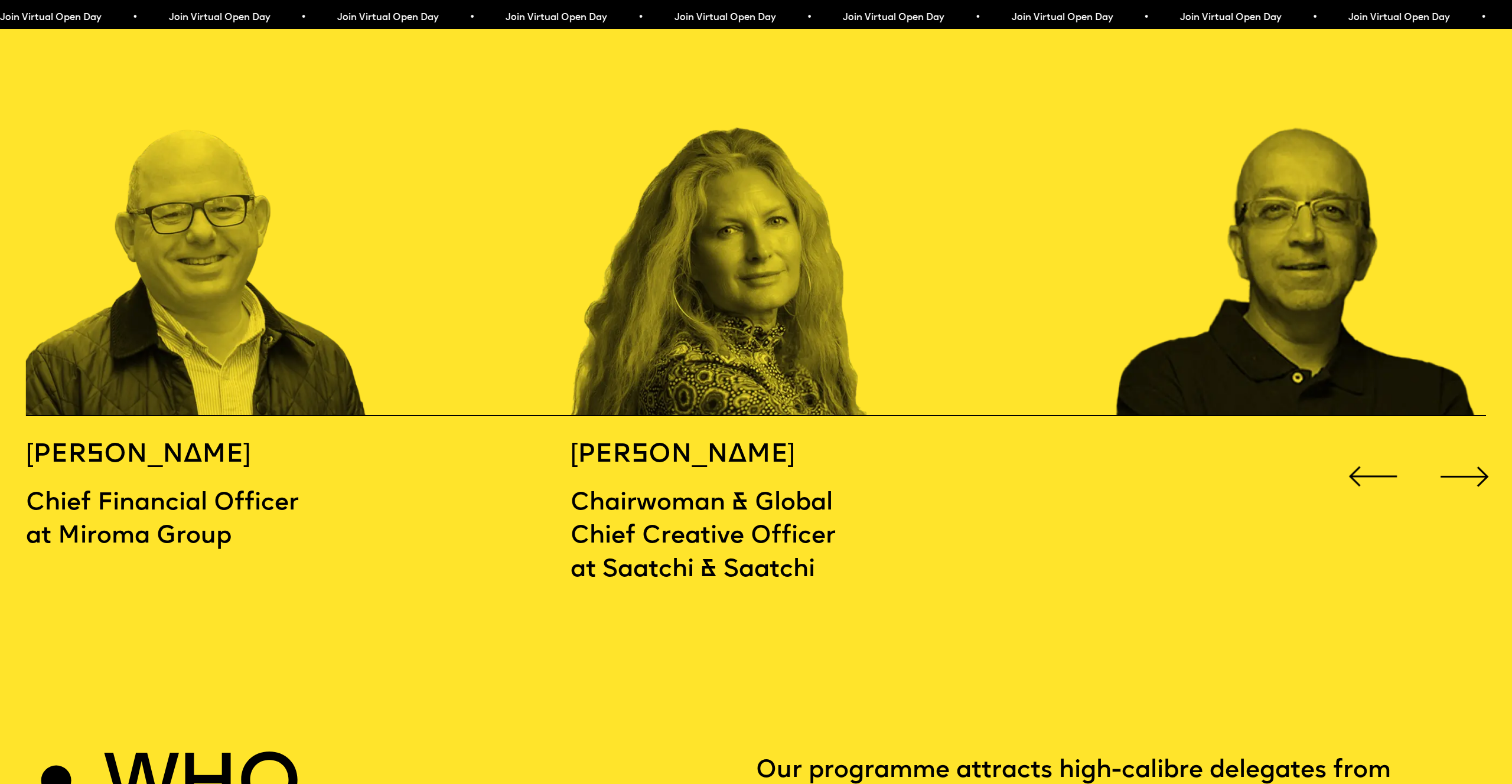
click at [1467, 446] on div "Next slide" at bounding box center [1465, 476] width 60 height 60
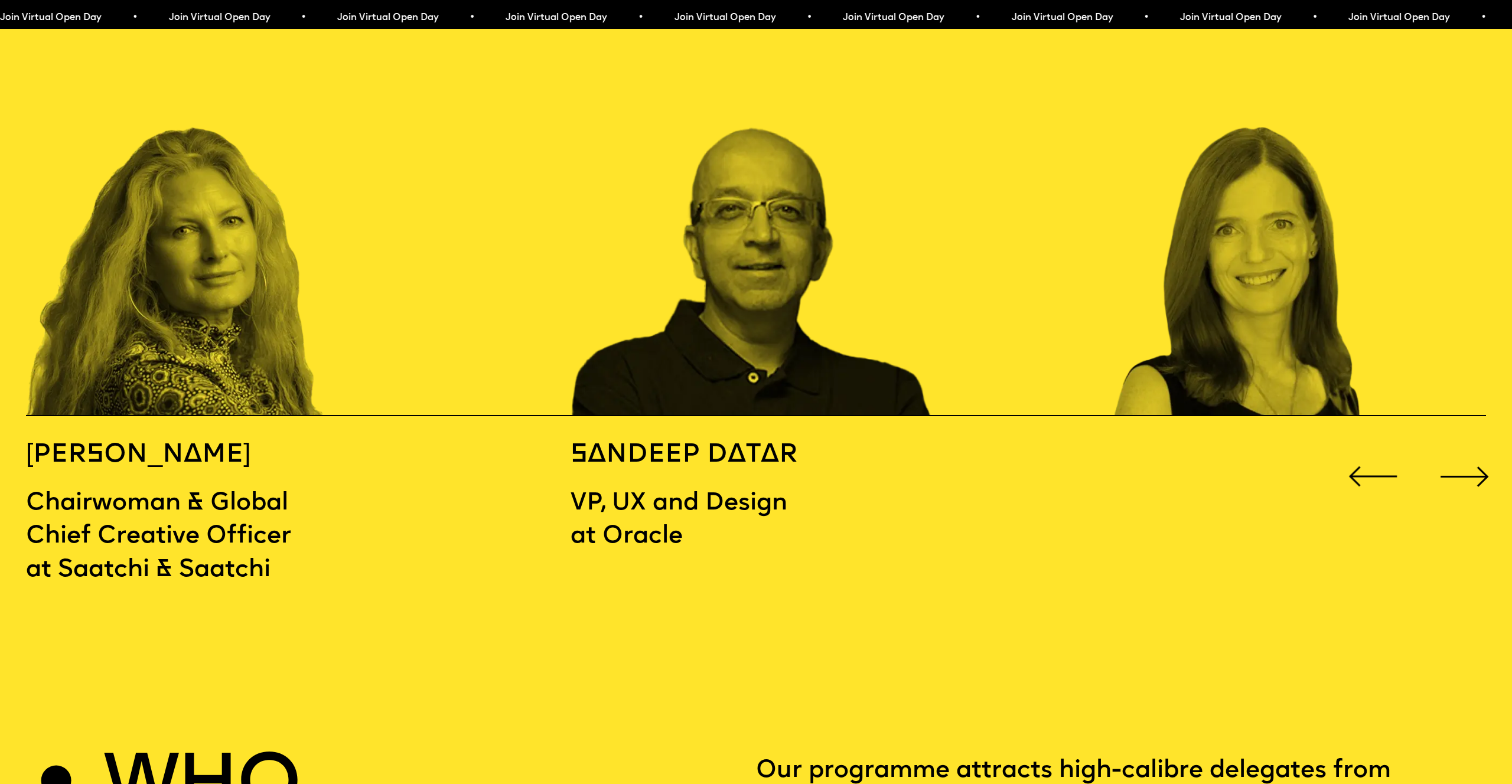
click at [1467, 446] on div "Next slide" at bounding box center [1465, 476] width 60 height 60
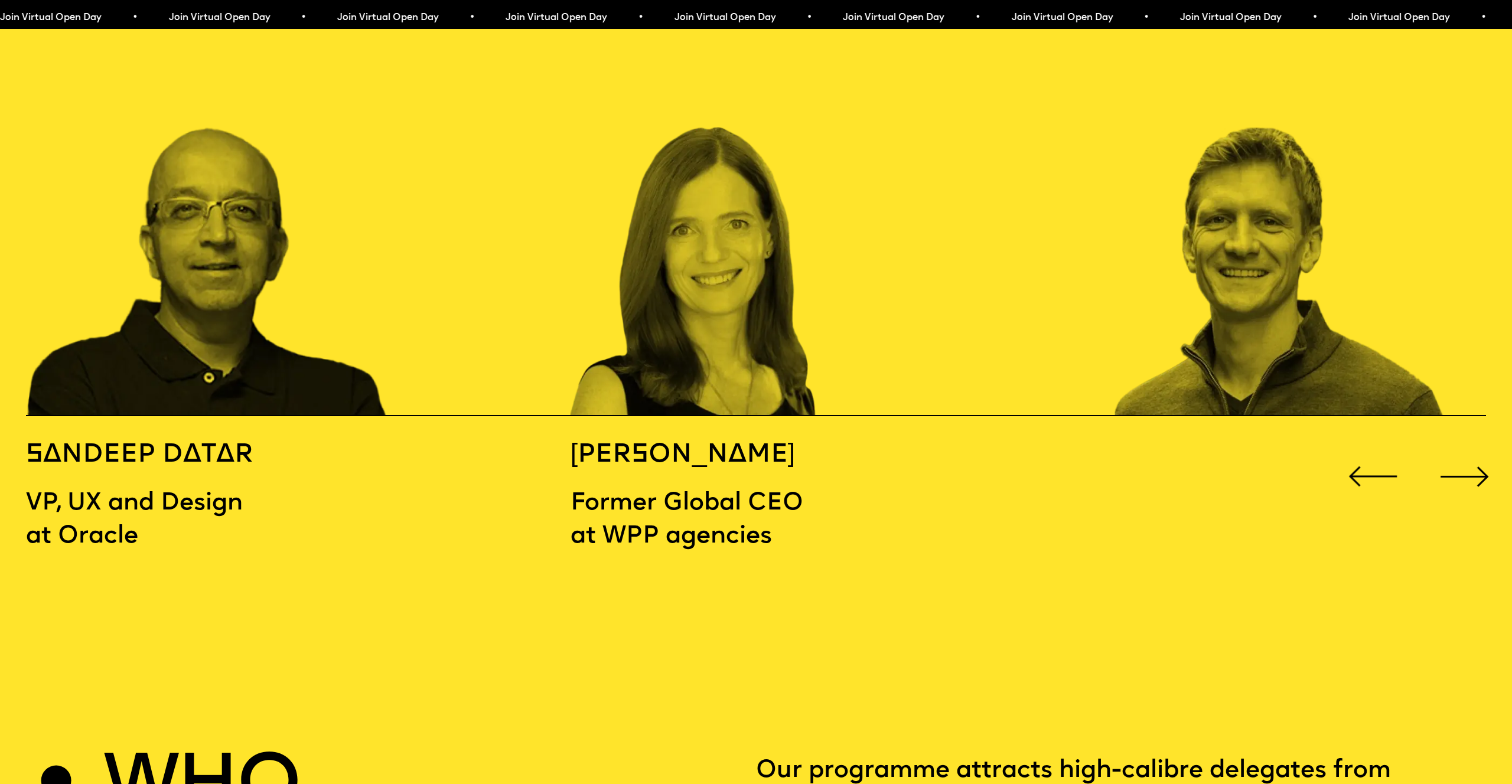
click at [1467, 446] on div "Next slide" at bounding box center [1465, 476] width 60 height 60
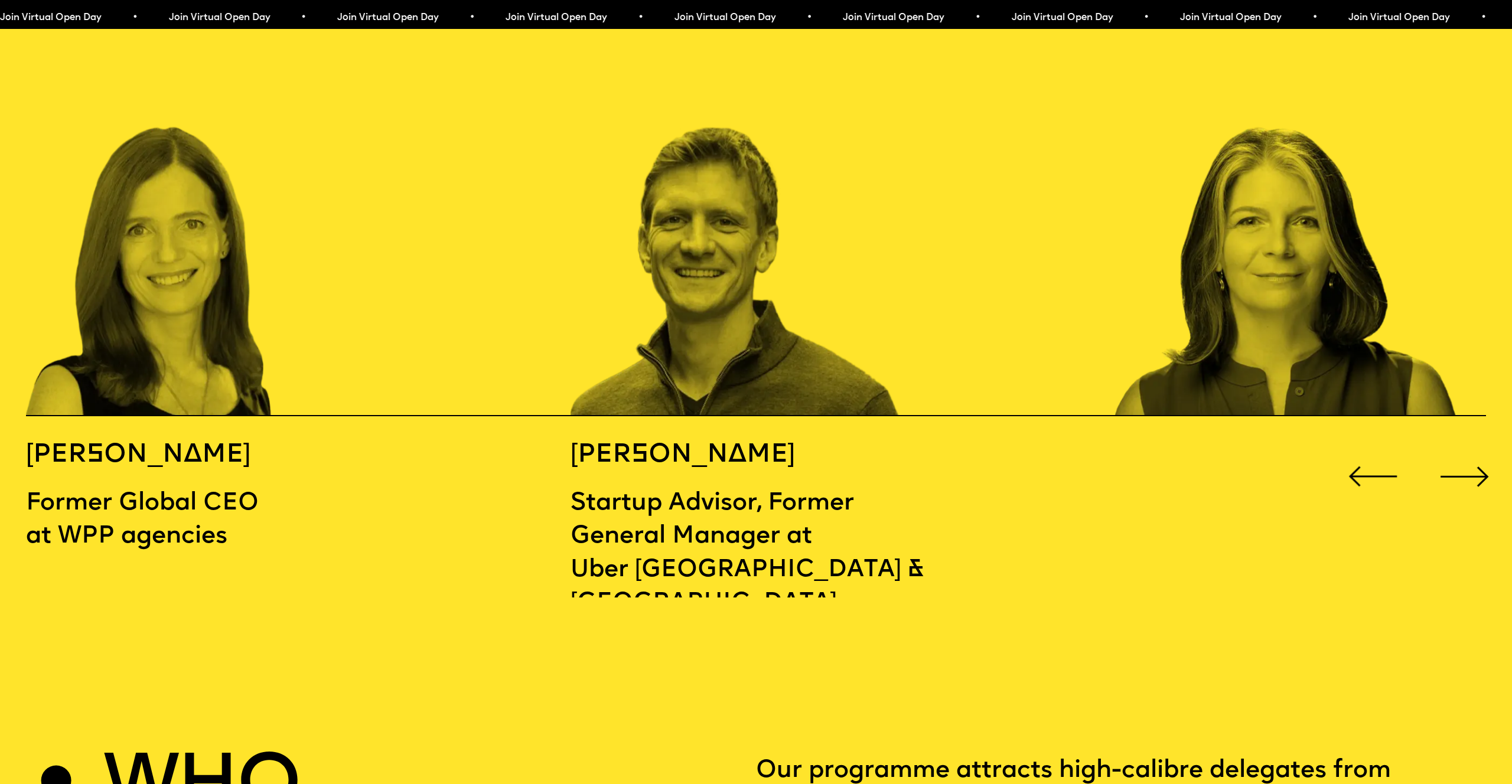
click at [1467, 446] on div "Next slide" at bounding box center [1465, 476] width 60 height 60
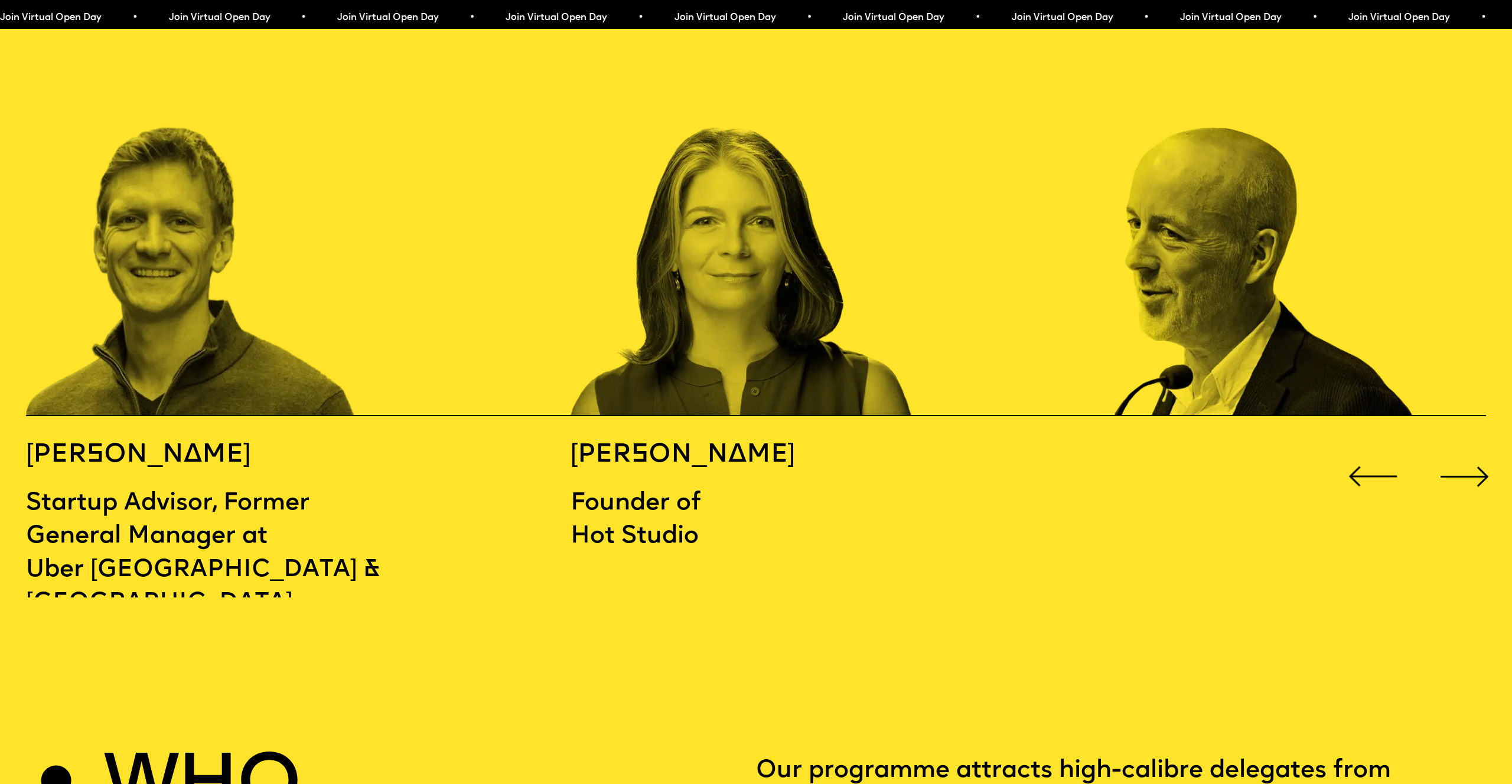
click at [1467, 446] on div "Next slide" at bounding box center [1465, 476] width 60 height 60
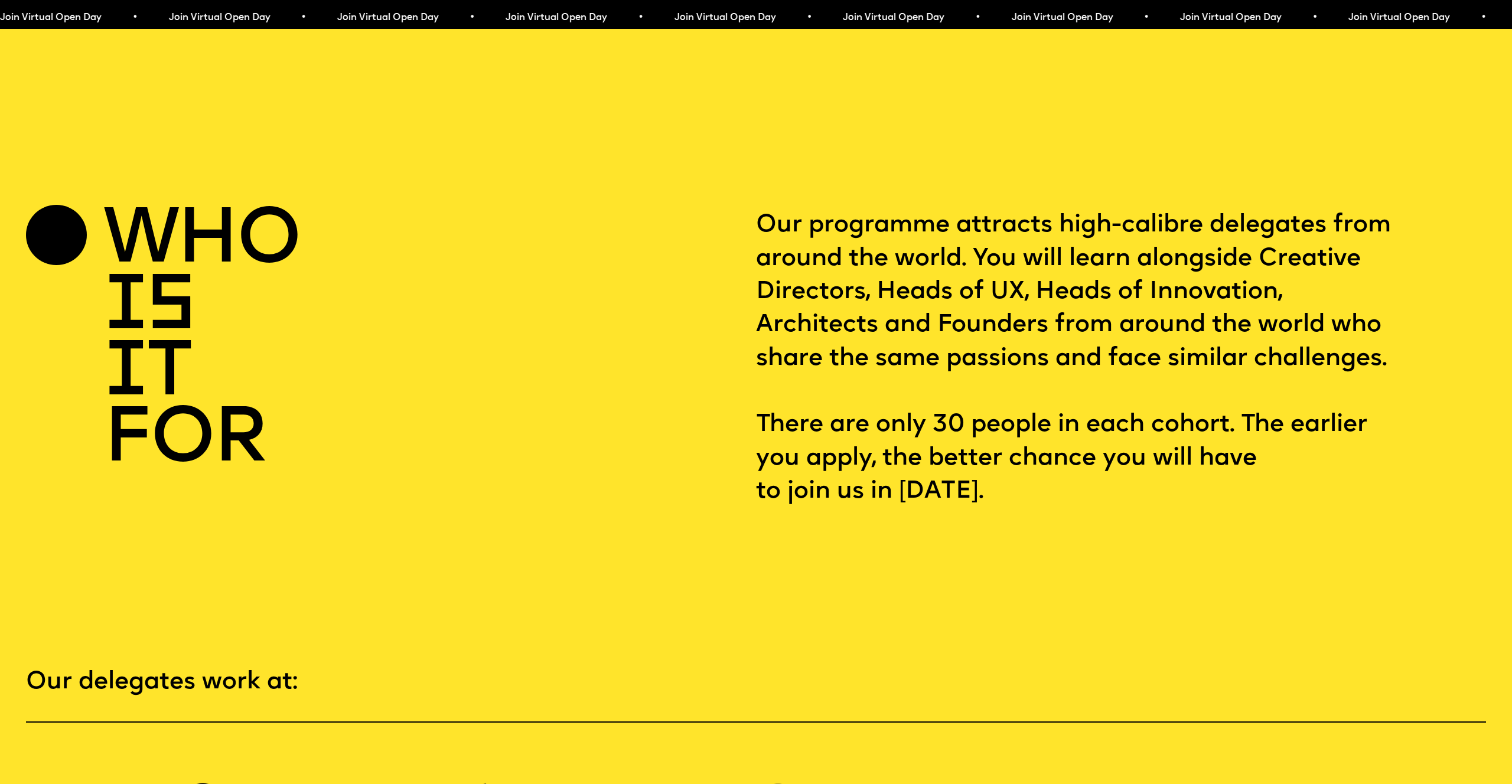
scroll to position [2937, 0]
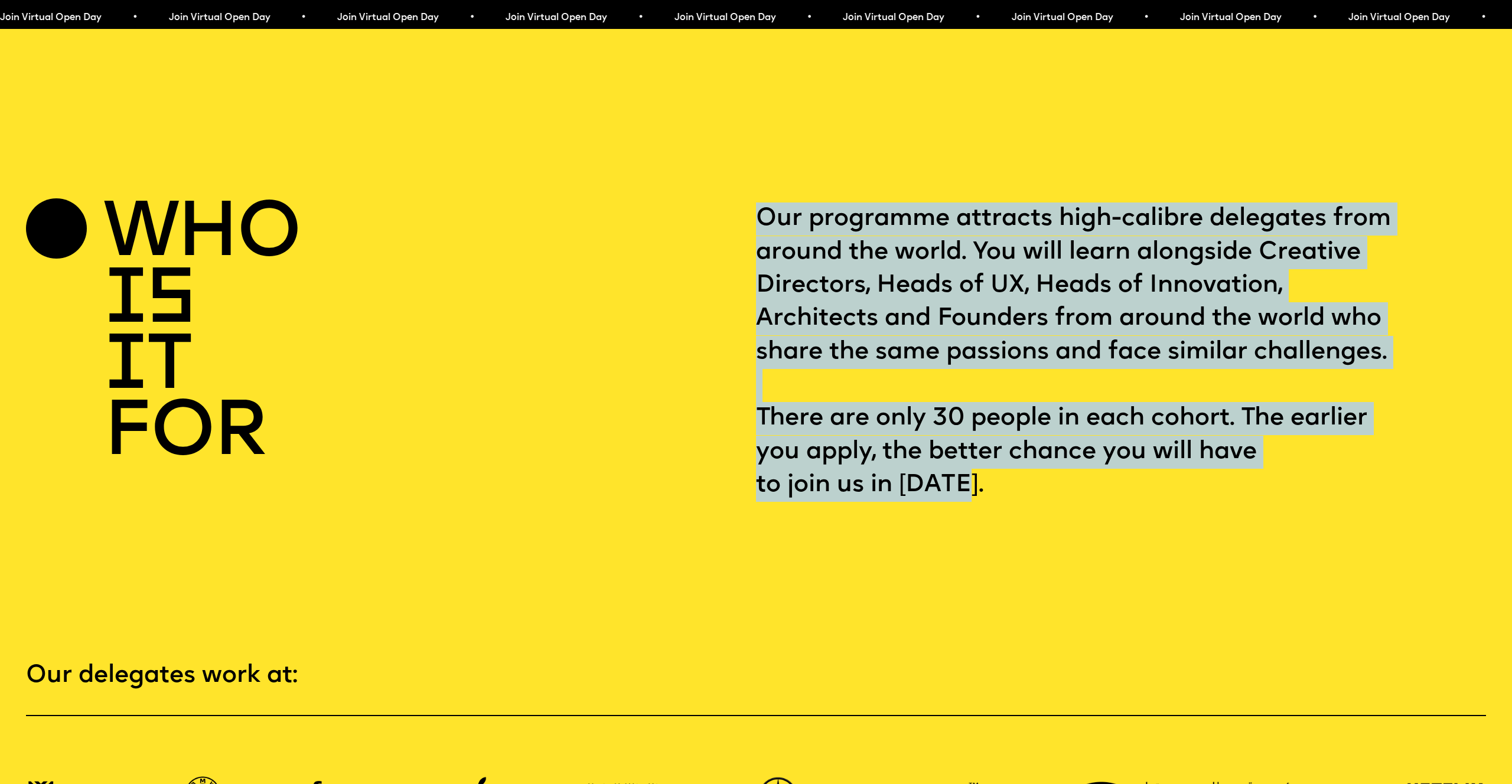
drag, startPoint x: 1014, startPoint y: 444, endPoint x: 718, endPoint y: 387, distance: 301.4
click at [718, 387] on div "who is it for Our programme attracts high-calibre delegates from around the wor…" at bounding box center [755, 352] width 1459 height 300
drag, startPoint x: 711, startPoint y: 387, endPoint x: 673, endPoint y: 400, distance: 40.2
click at [711, 387] on div "who is it for" at bounding box center [391, 352] width 730 height 300
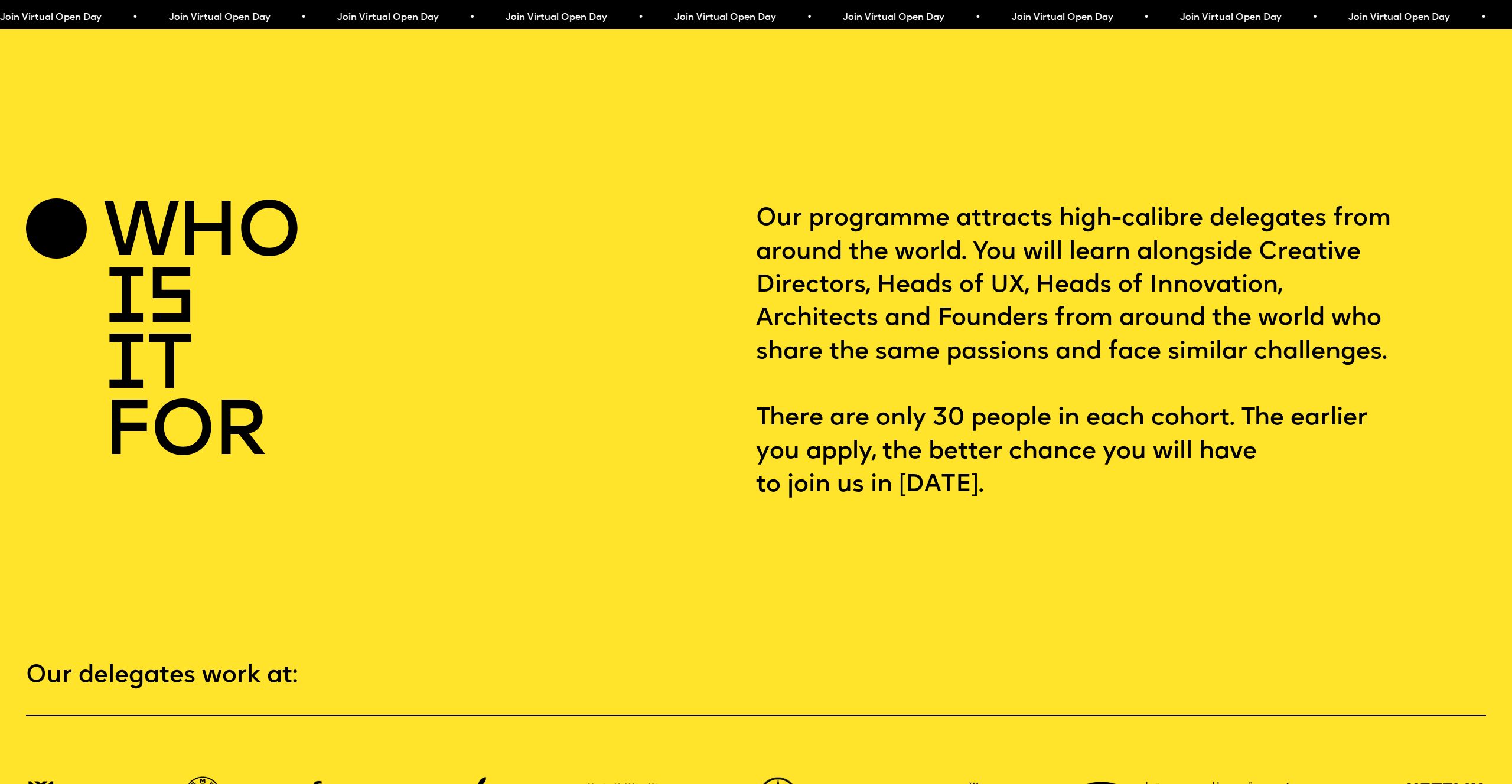
click at [668, 402] on div "who is it for" at bounding box center [391, 352] width 730 height 300
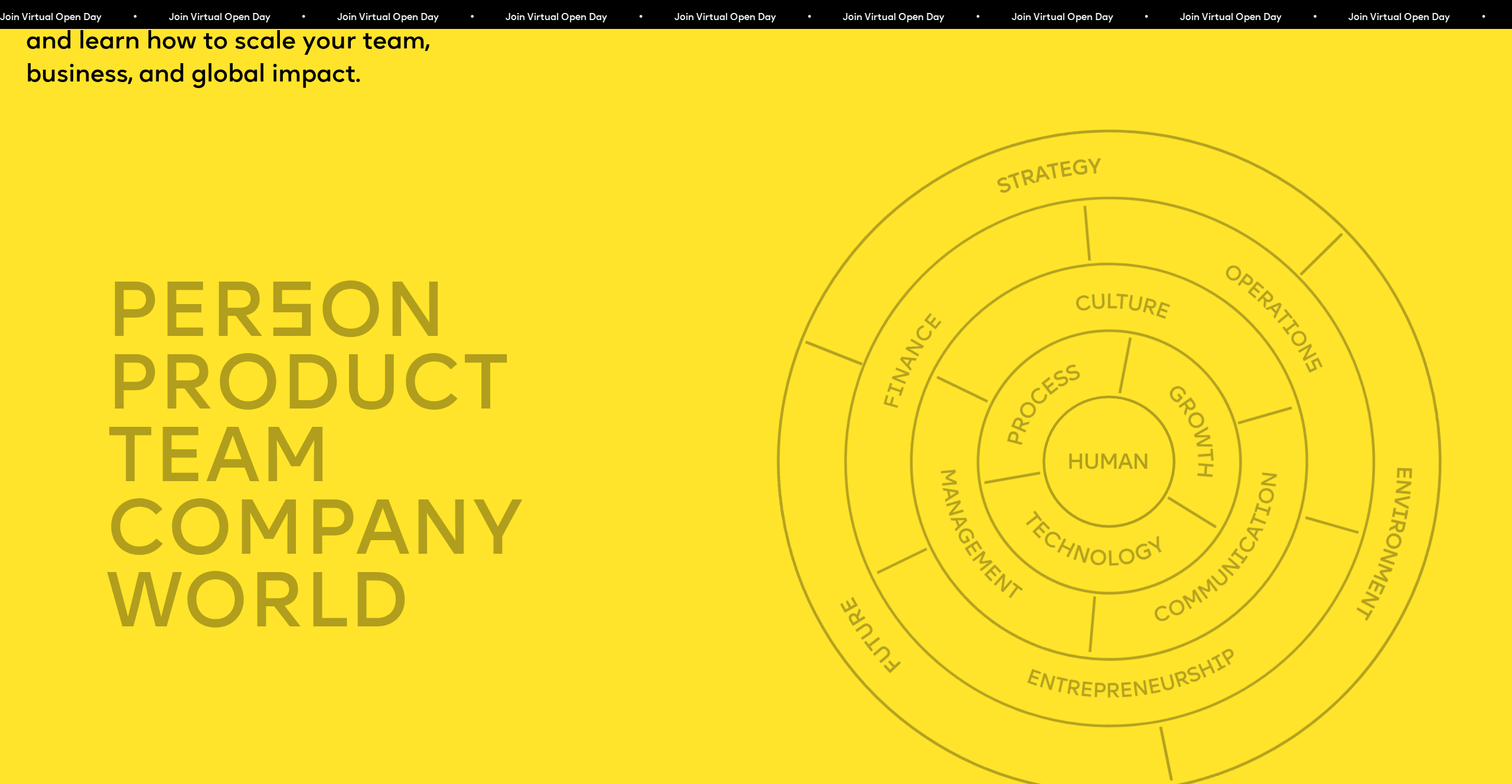
scroll to position [5291, 0]
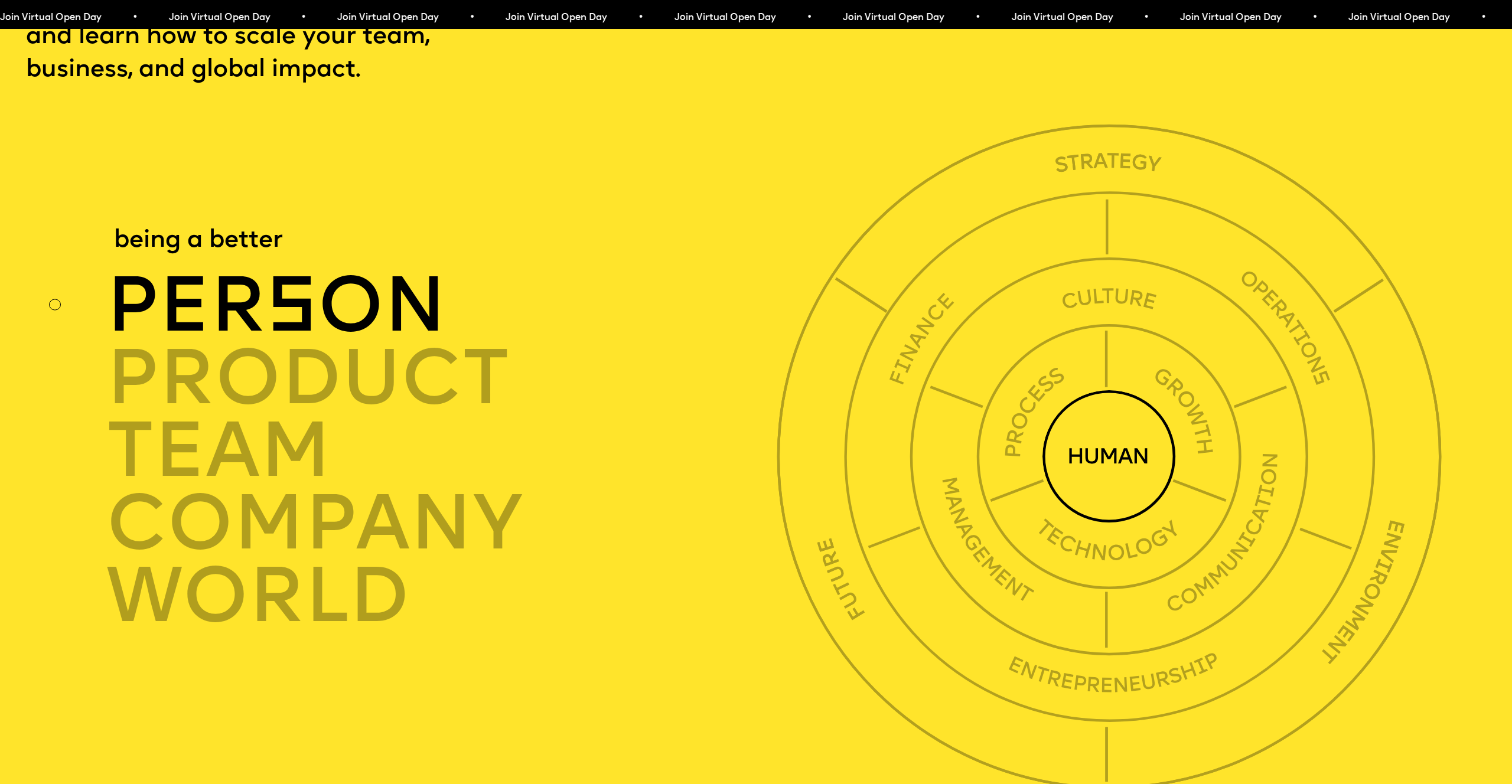
click at [230, 279] on div "per s on" at bounding box center [446, 306] width 681 height 73
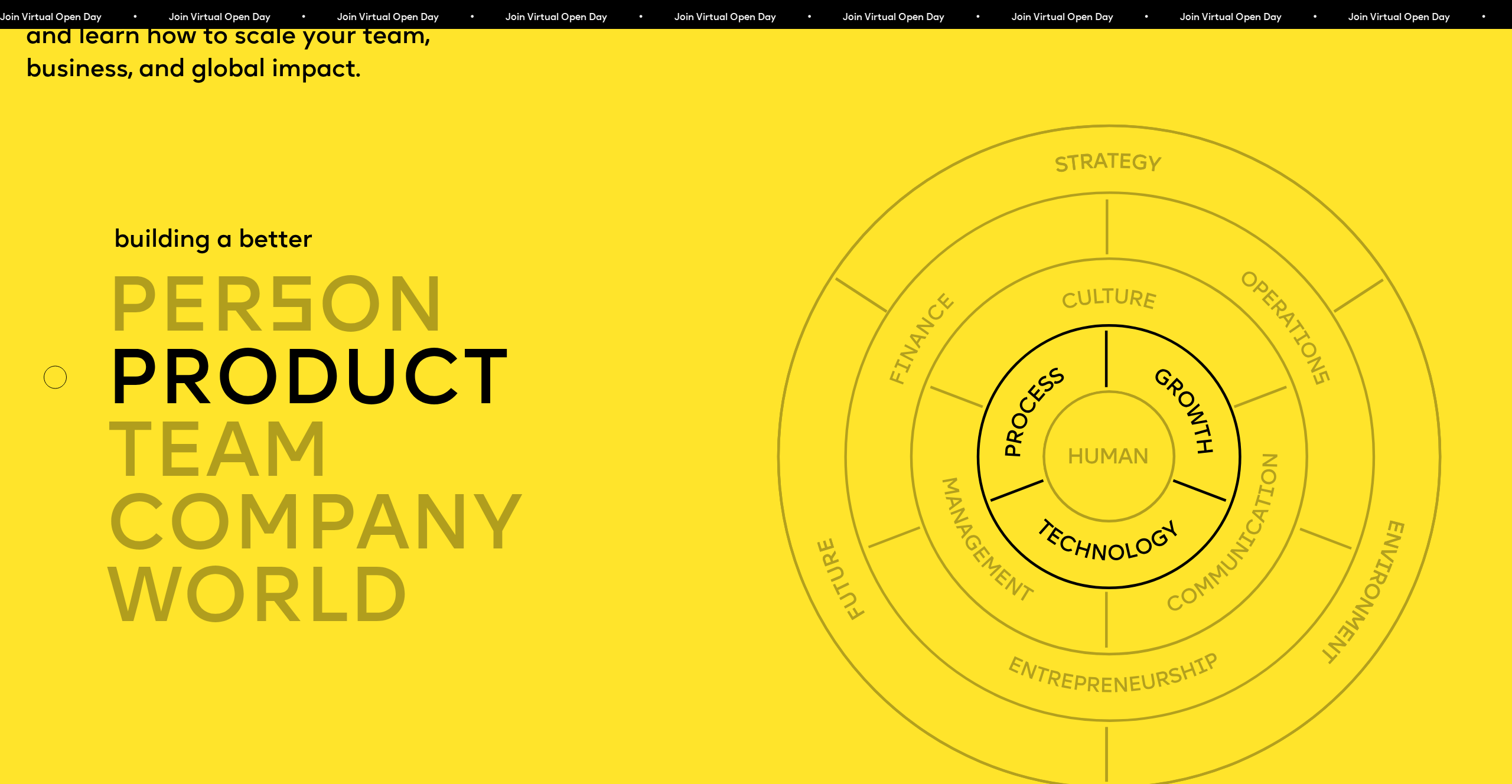
click at [234, 352] on div "product" at bounding box center [446, 379] width 681 height 73
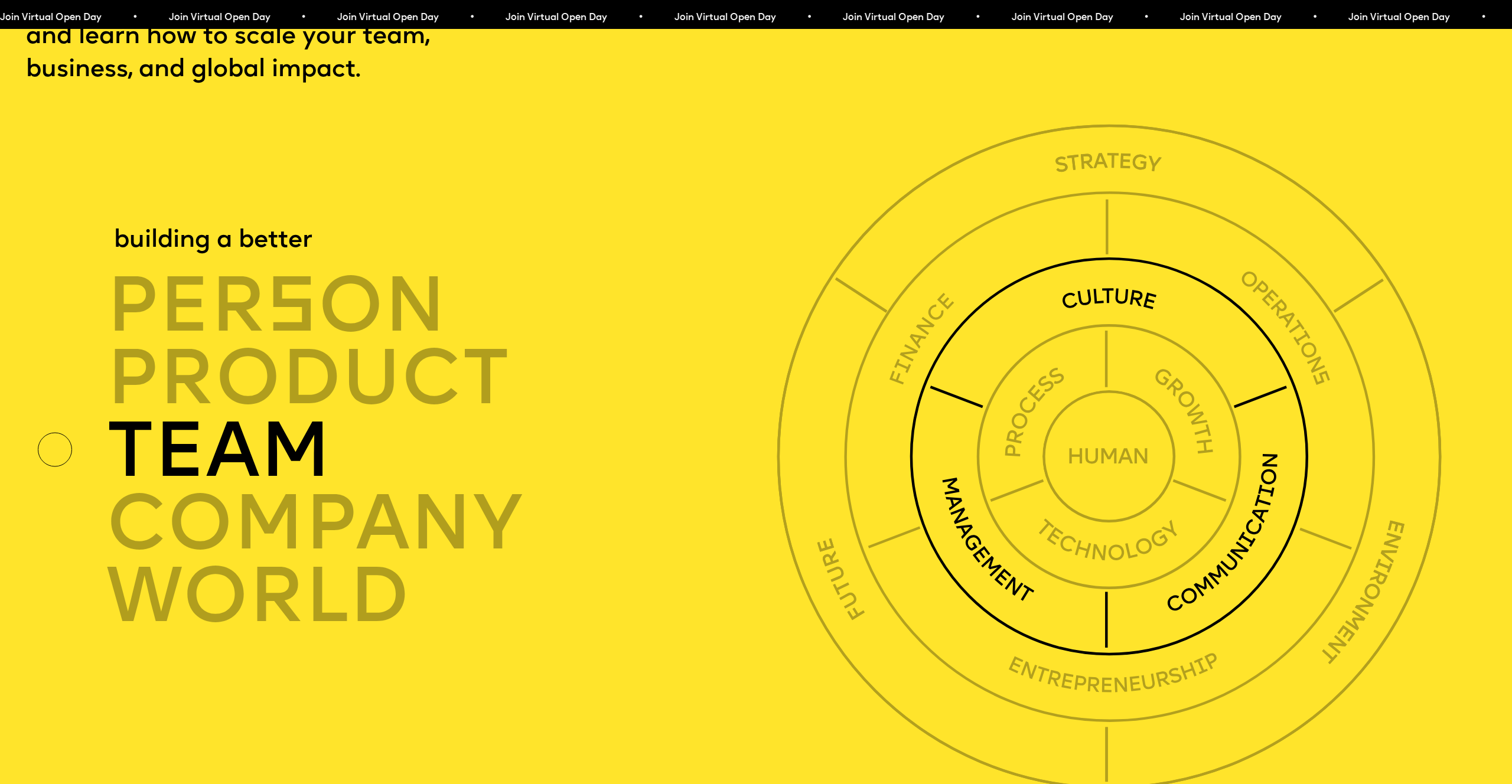
click at [212, 415] on div "TEAM" at bounding box center [446, 451] width 681 height 73
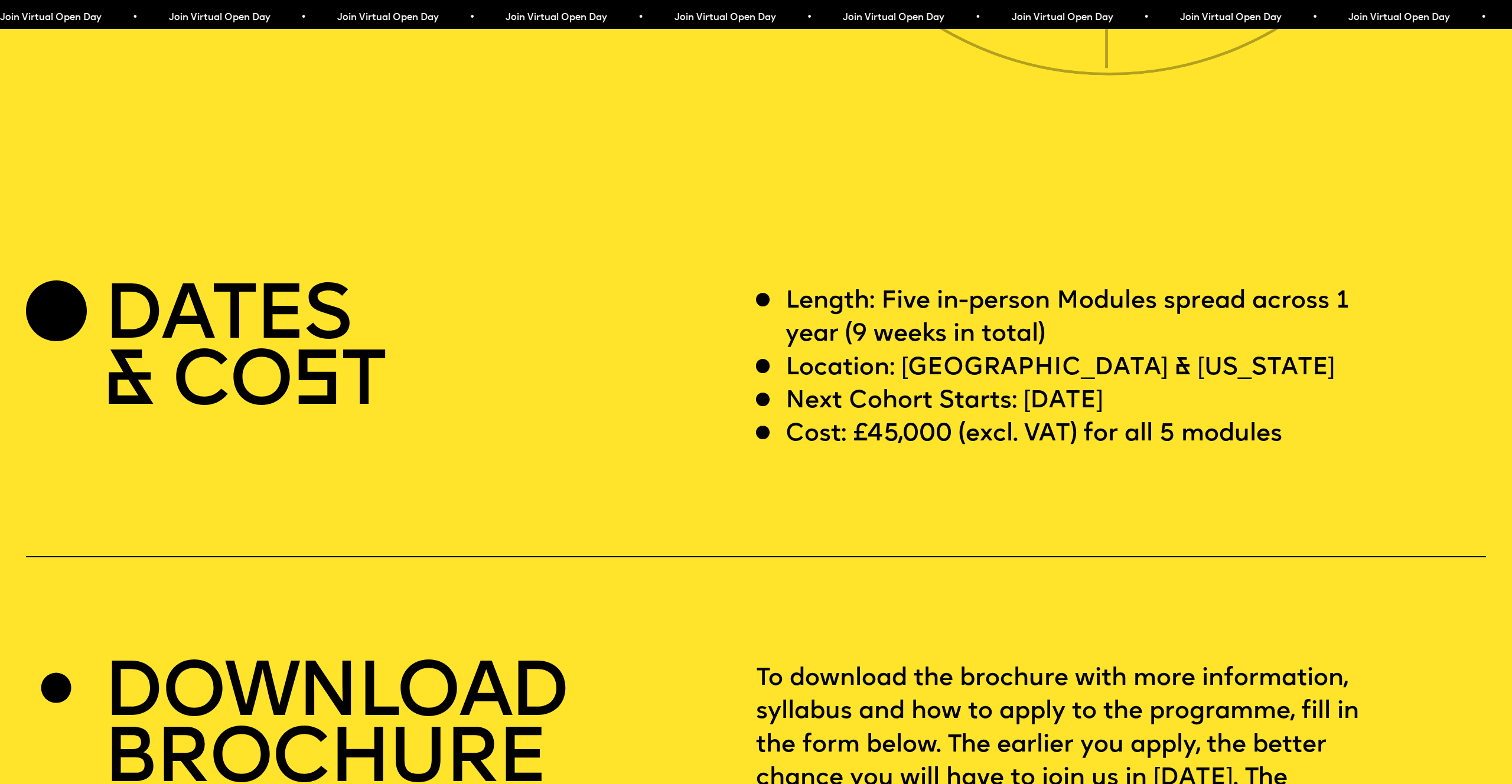
scroll to position [6006, 0]
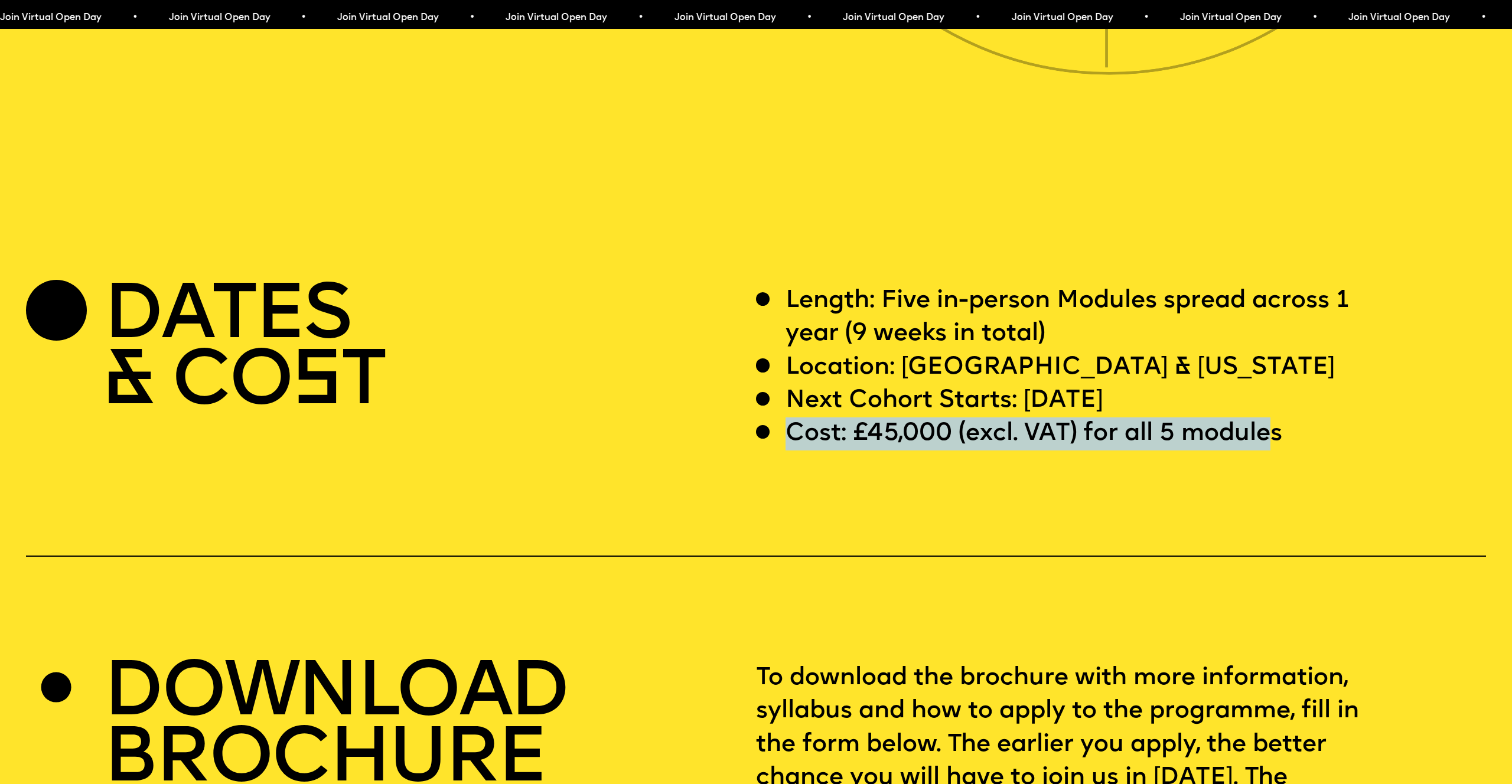
drag, startPoint x: 786, startPoint y: 395, endPoint x: 1272, endPoint y: 393, distance: 486.0
click at [1272, 417] on p "Cost: £45,000 (excl. VAT) for all 5 modules" at bounding box center [1033, 433] width 497 height 33
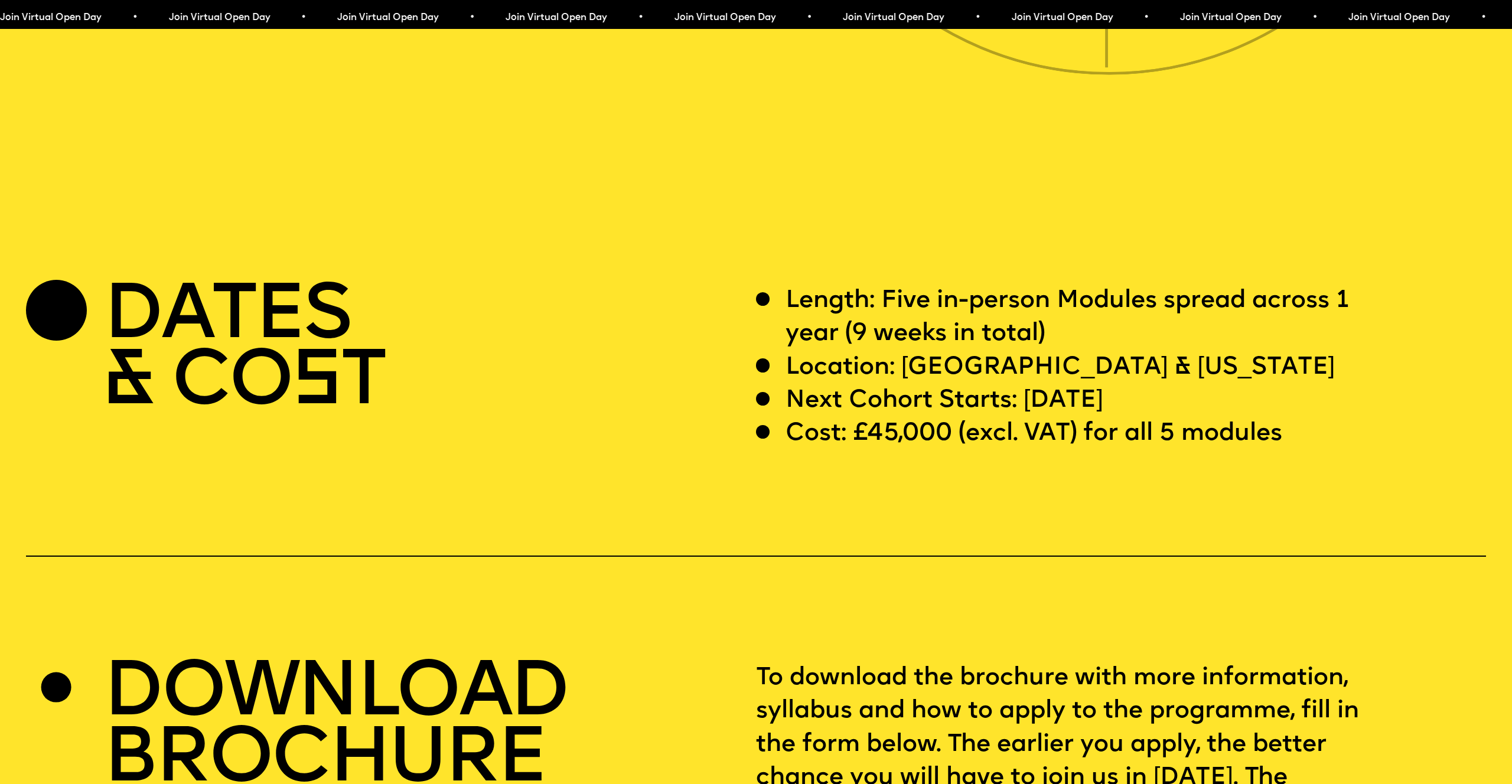
click at [916, 284] on p "Length: Five in-person Modules spread across 1 year (9 weeks in total)" at bounding box center [1090, 317] width 609 height 66
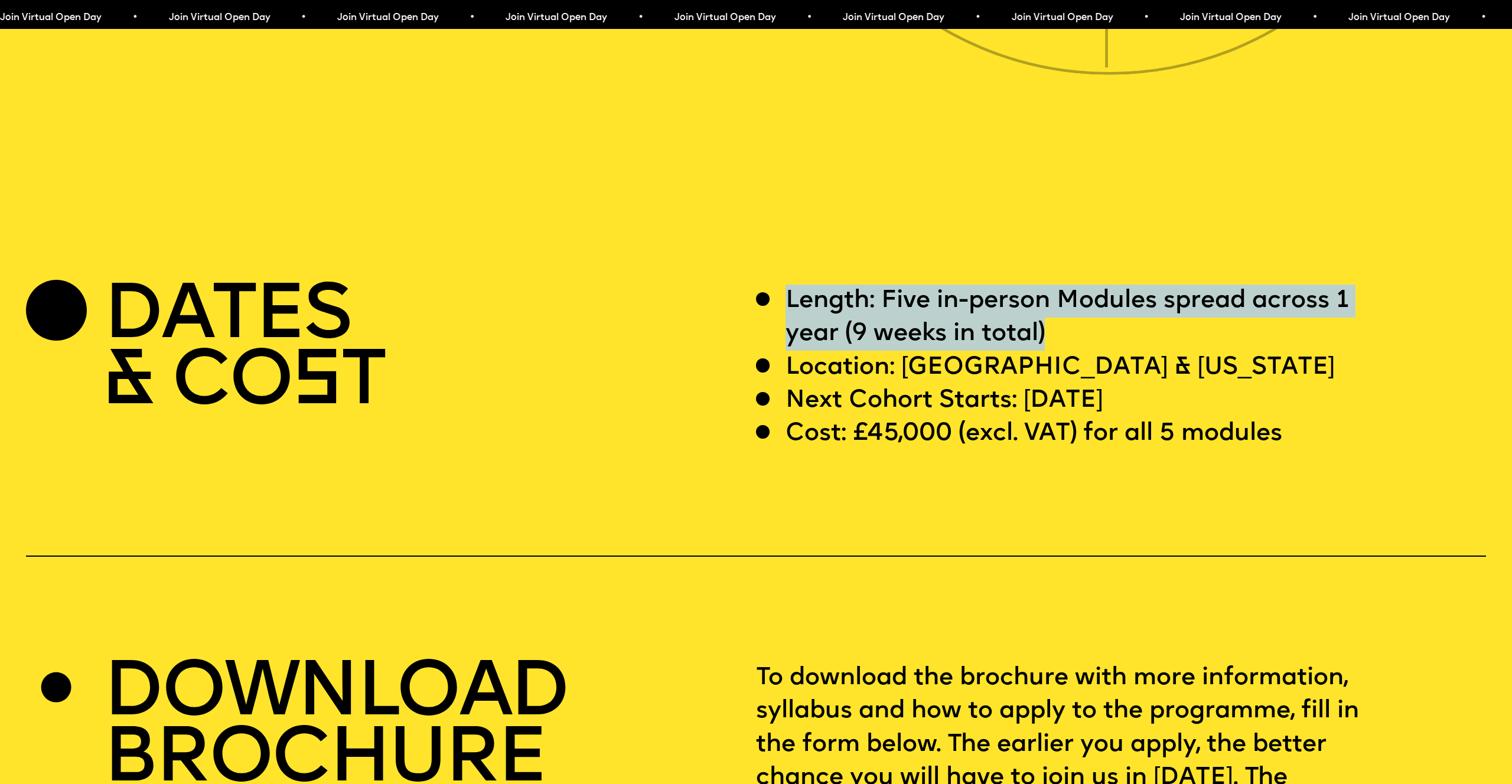
click at [916, 284] on p "Length: Five in-person Modules spread across 1 year (9 weeks in total)" at bounding box center [1090, 317] width 609 height 66
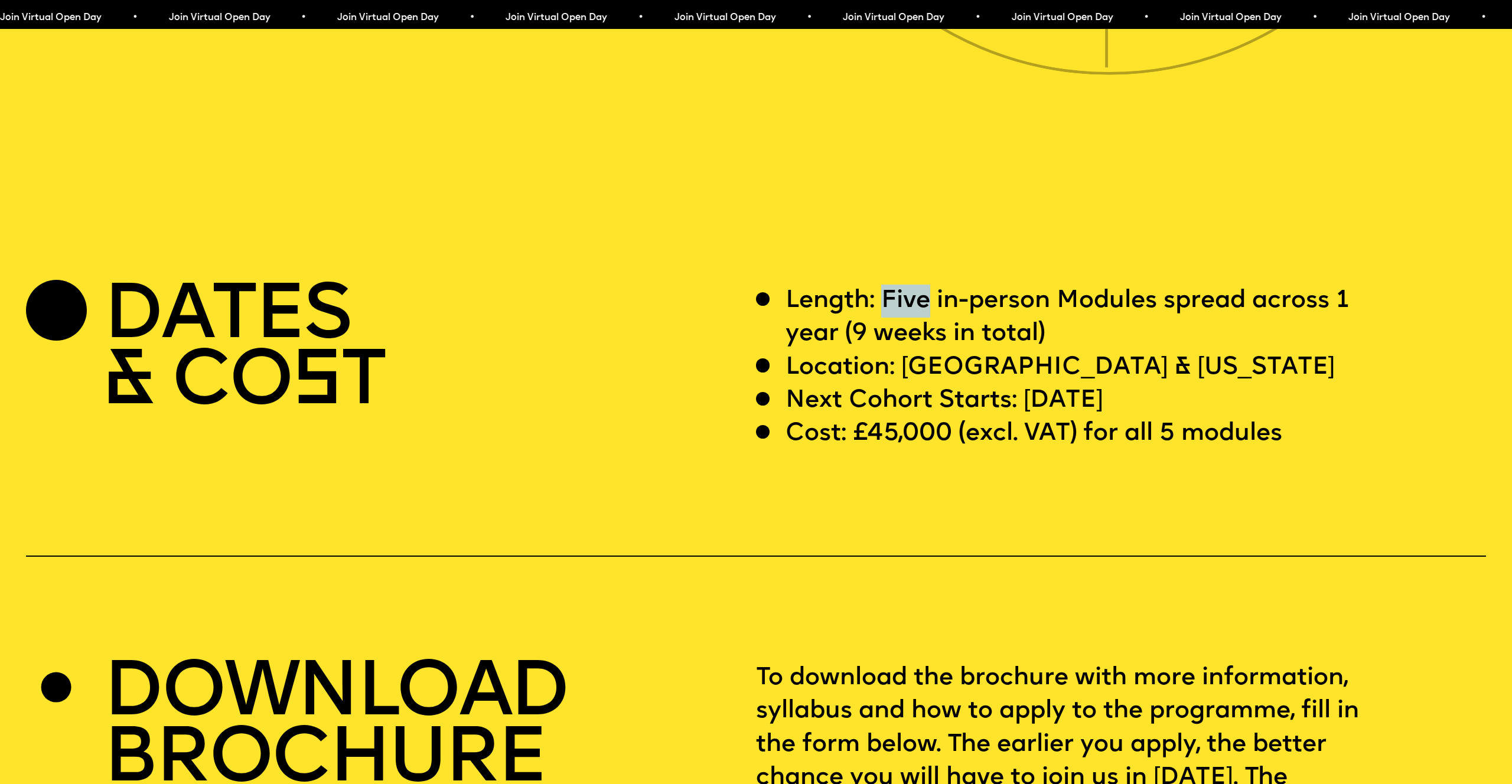
click at [916, 284] on p "Length: Five in-person Modules spread across 1 year (9 weeks in total)" at bounding box center [1090, 317] width 609 height 66
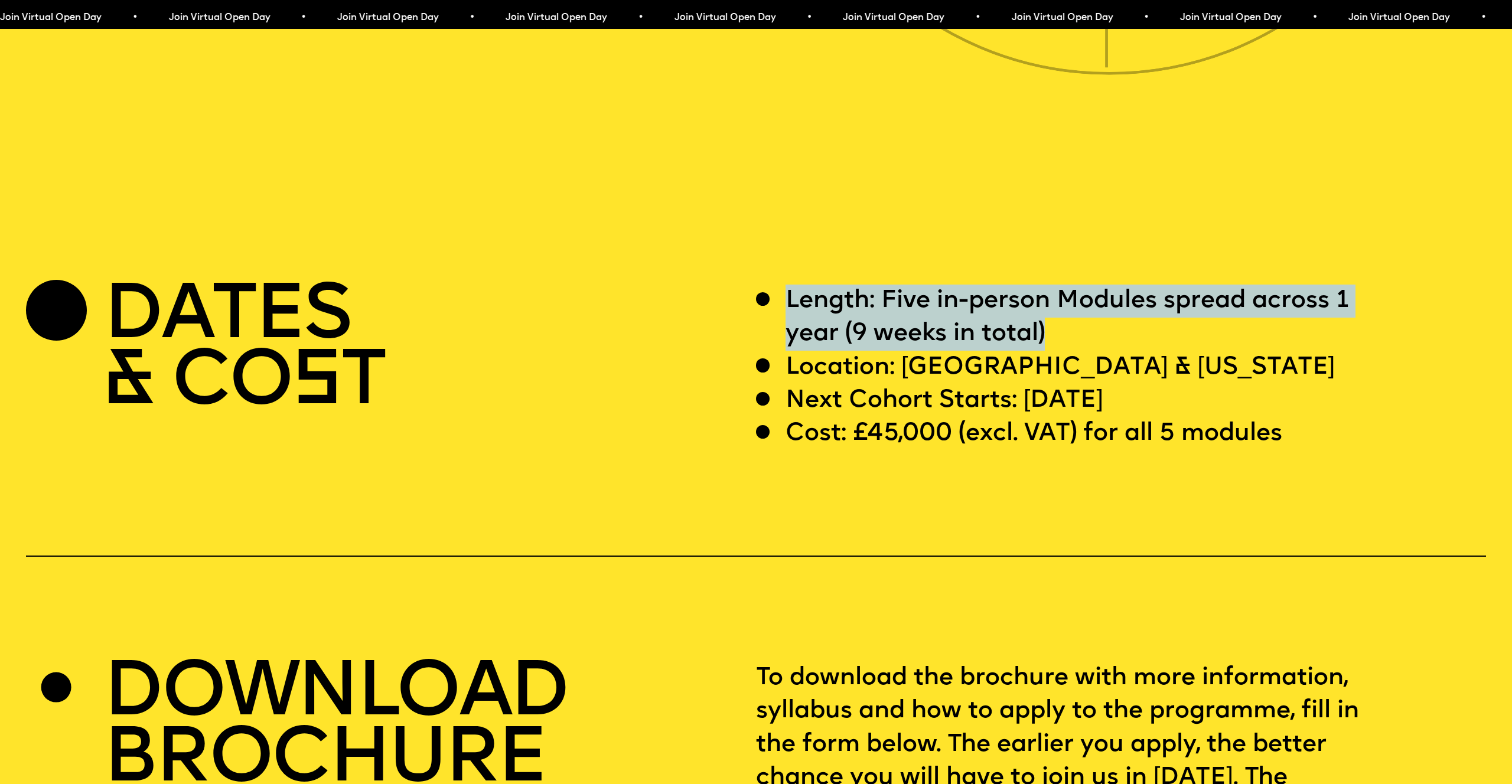
click at [916, 284] on p "Length: Five in-person Modules spread across 1 year (9 weeks in total)" at bounding box center [1090, 317] width 609 height 66
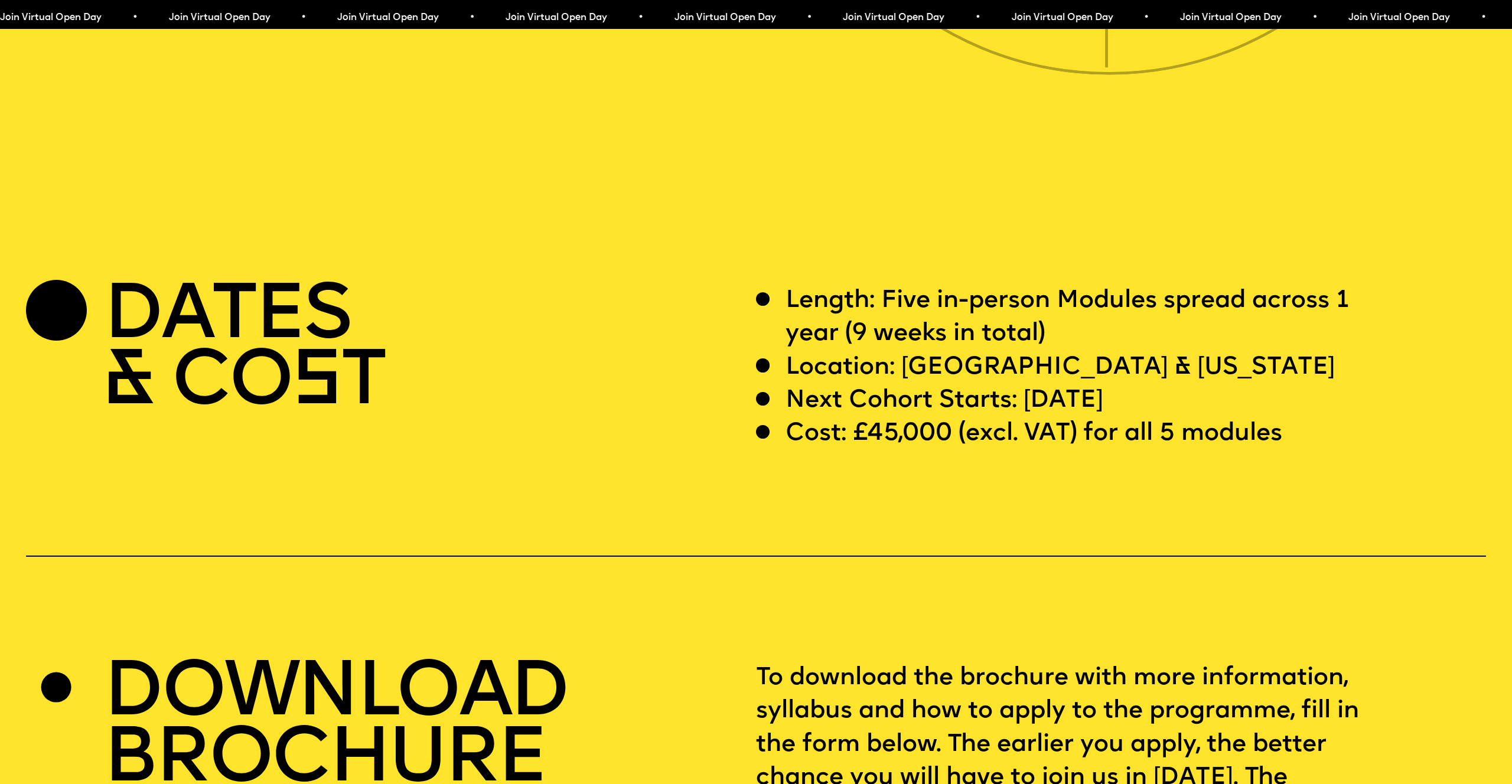
click at [1047, 296] on p "Length: Five in-person Modules spread across 1 year (9 weeks in total)" at bounding box center [1090, 317] width 609 height 66
click at [1046, 296] on p "Length: Five in-person Modules spread across 1 year (9 weeks in total)" at bounding box center [1090, 317] width 609 height 66
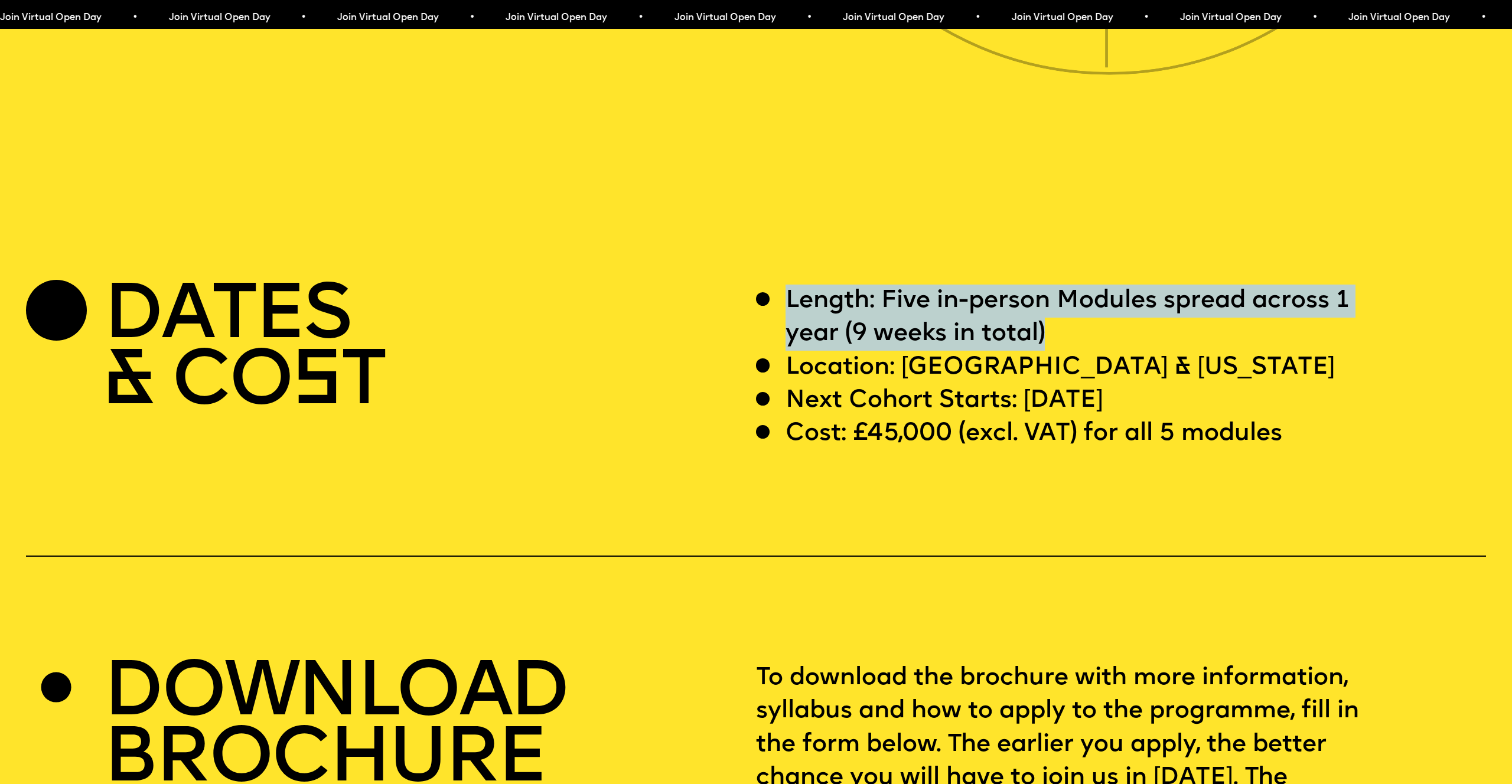
click at [1046, 296] on p "Length: Five in-person Modules spread across 1 year (9 weeks in total)" at bounding box center [1090, 317] width 609 height 66
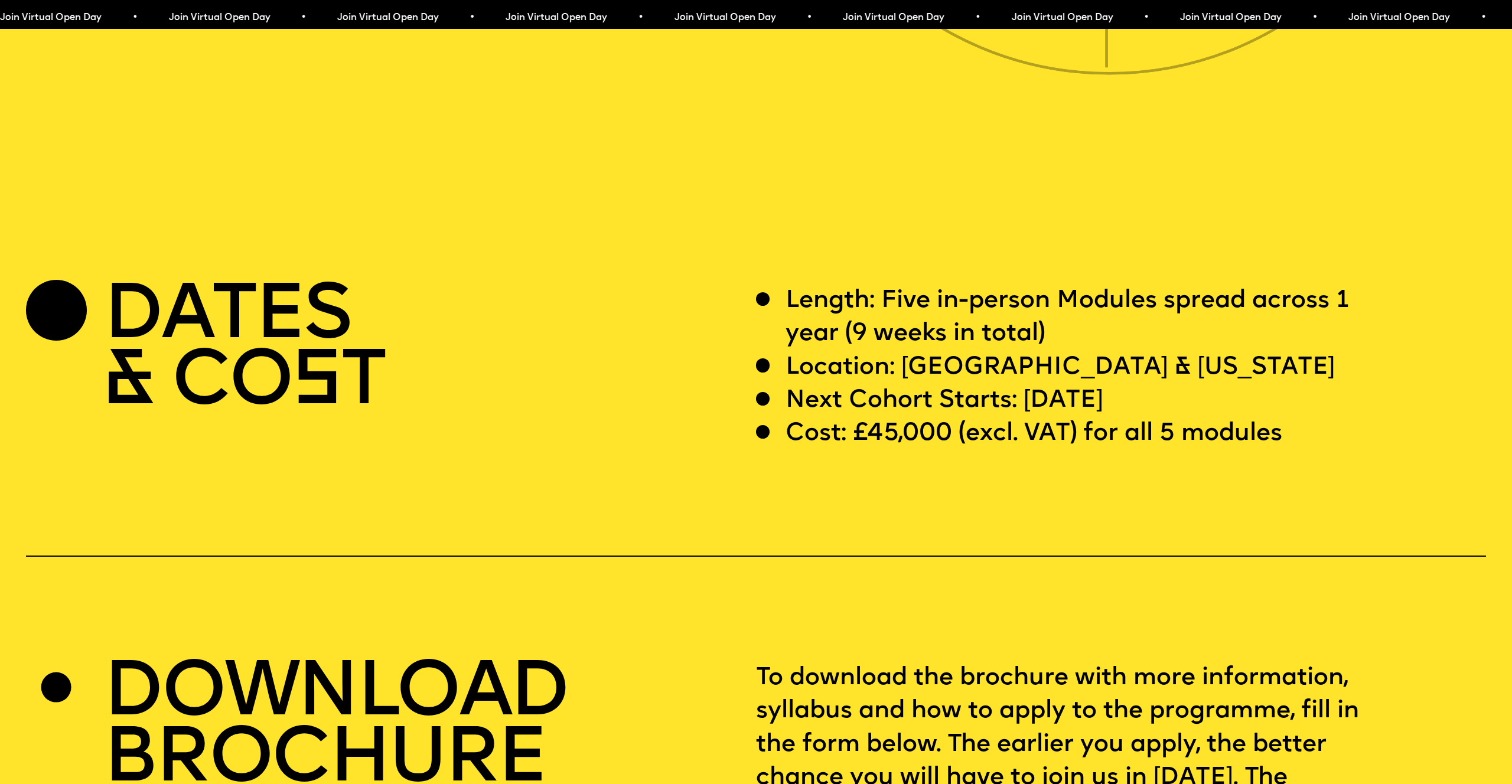
click at [1121, 290] on p "Length: Five in-person Modules spread across 1 year (9 weeks in total)" at bounding box center [1090, 317] width 609 height 66
drag, startPoint x: 1160, startPoint y: 331, endPoint x: 908, endPoint y: 339, distance: 252.1
click at [908, 352] on div "Location: [GEOGRAPHIC_DATA] & [US_STATE]" at bounding box center [1075, 368] width 639 height 33
click at [1232, 308] on p "Length: Five in-person Modules spread across 1 year (9 weeks in total)" at bounding box center [1090, 317] width 609 height 66
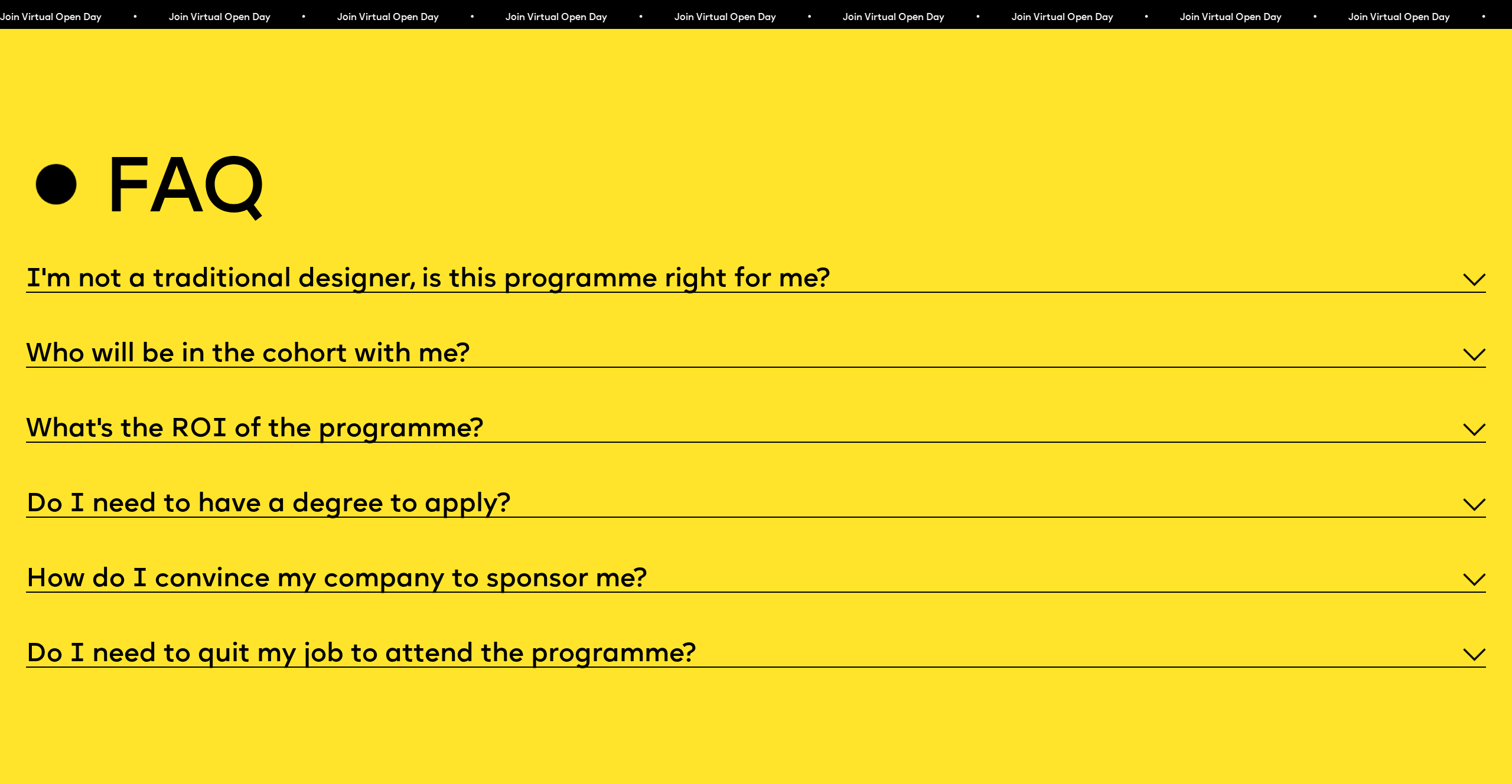
scroll to position [7723, 0]
